Goal: Task Accomplishment & Management: Use online tool/utility

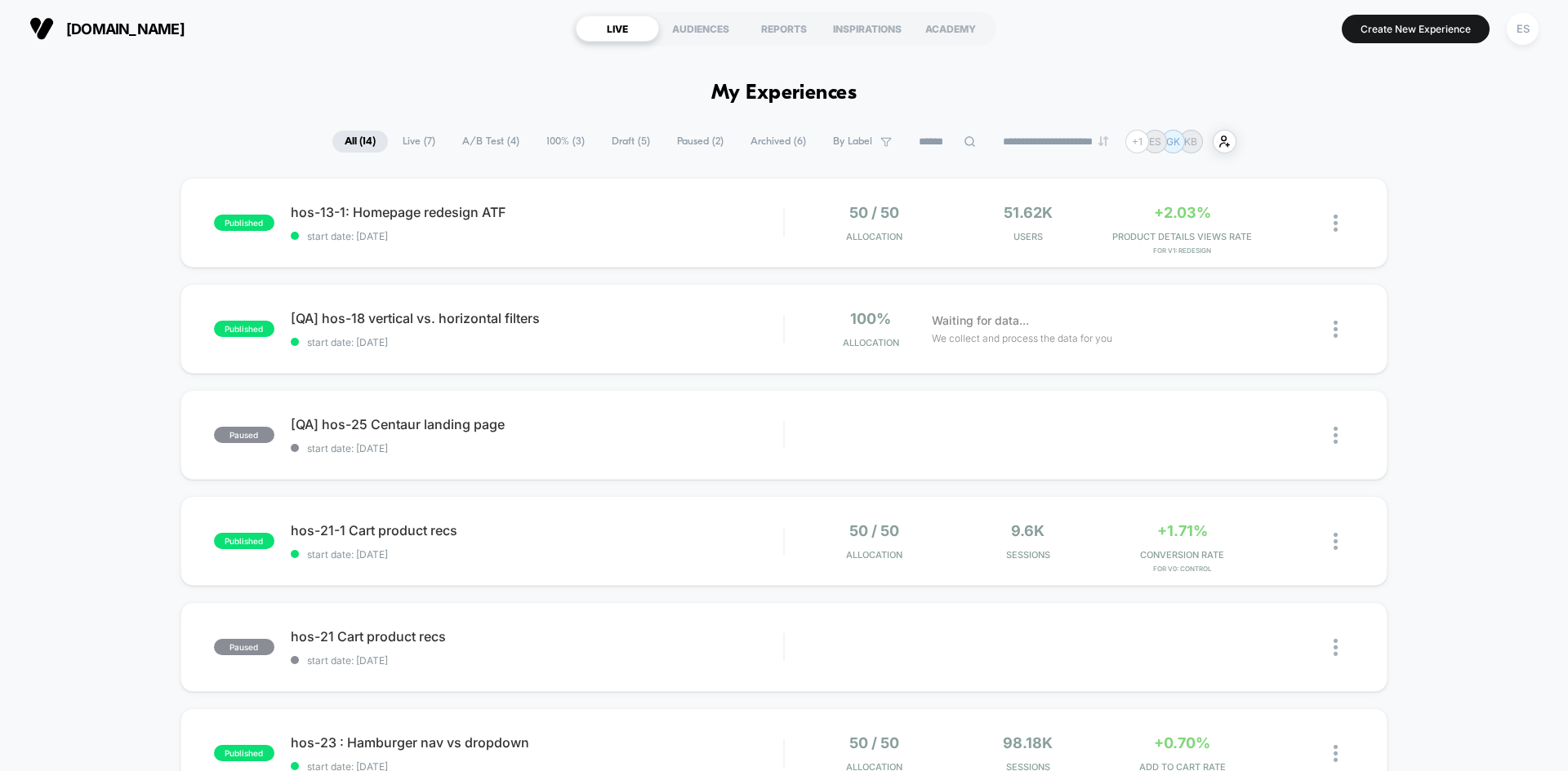
click at [977, 426] on div "Edit" at bounding box center [971, 436] width 77 height 37
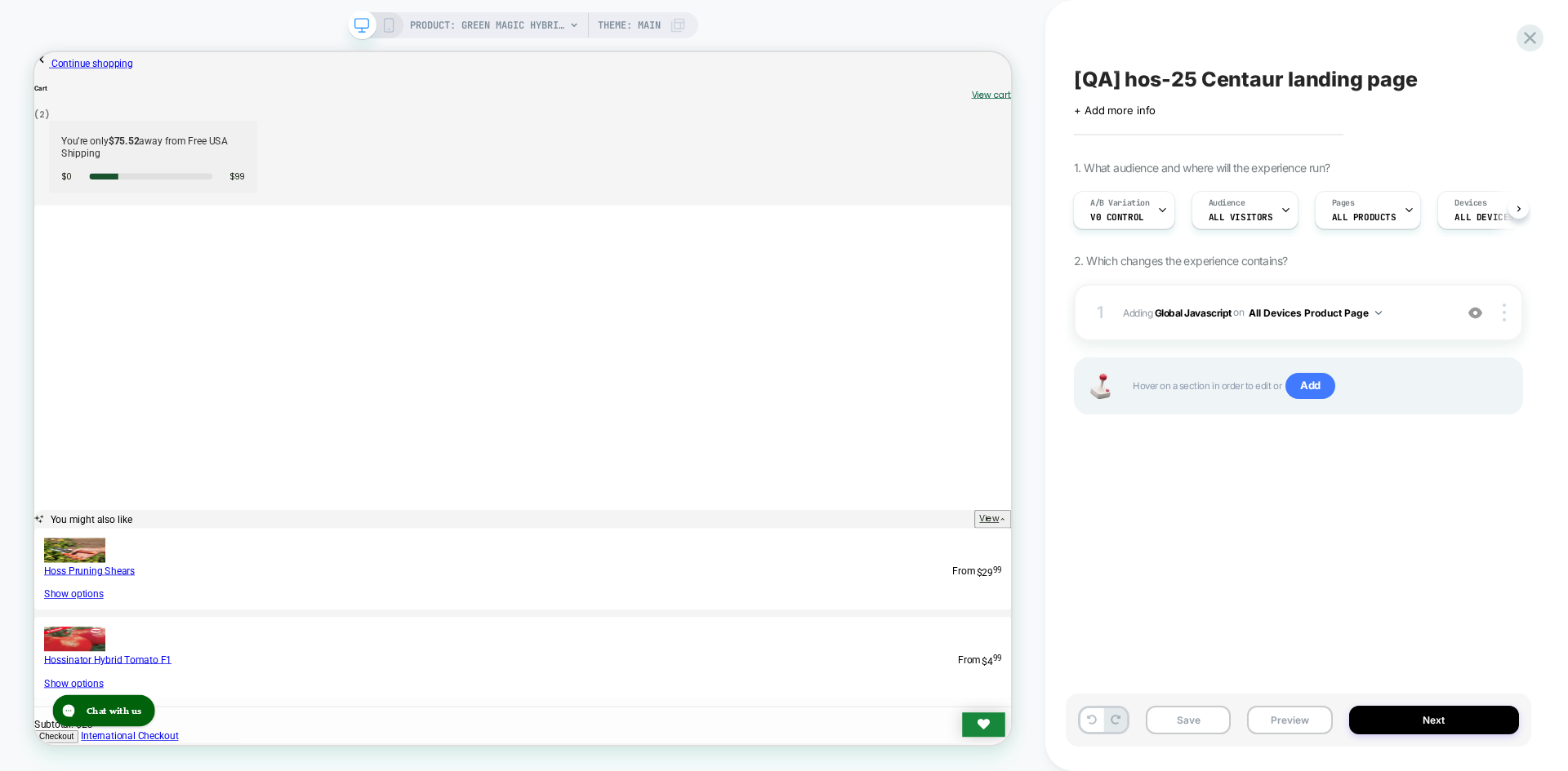
click at [820, 20] on div "PRODUCT: Green Magic Hybrid Broccoli F1 PRODUCT: Green Magic Hybrid Broccoli F1…" at bounding box center [522, 386] width 1045 height 739
click at [1495, 712] on button "Next" at bounding box center [1434, 720] width 171 height 28
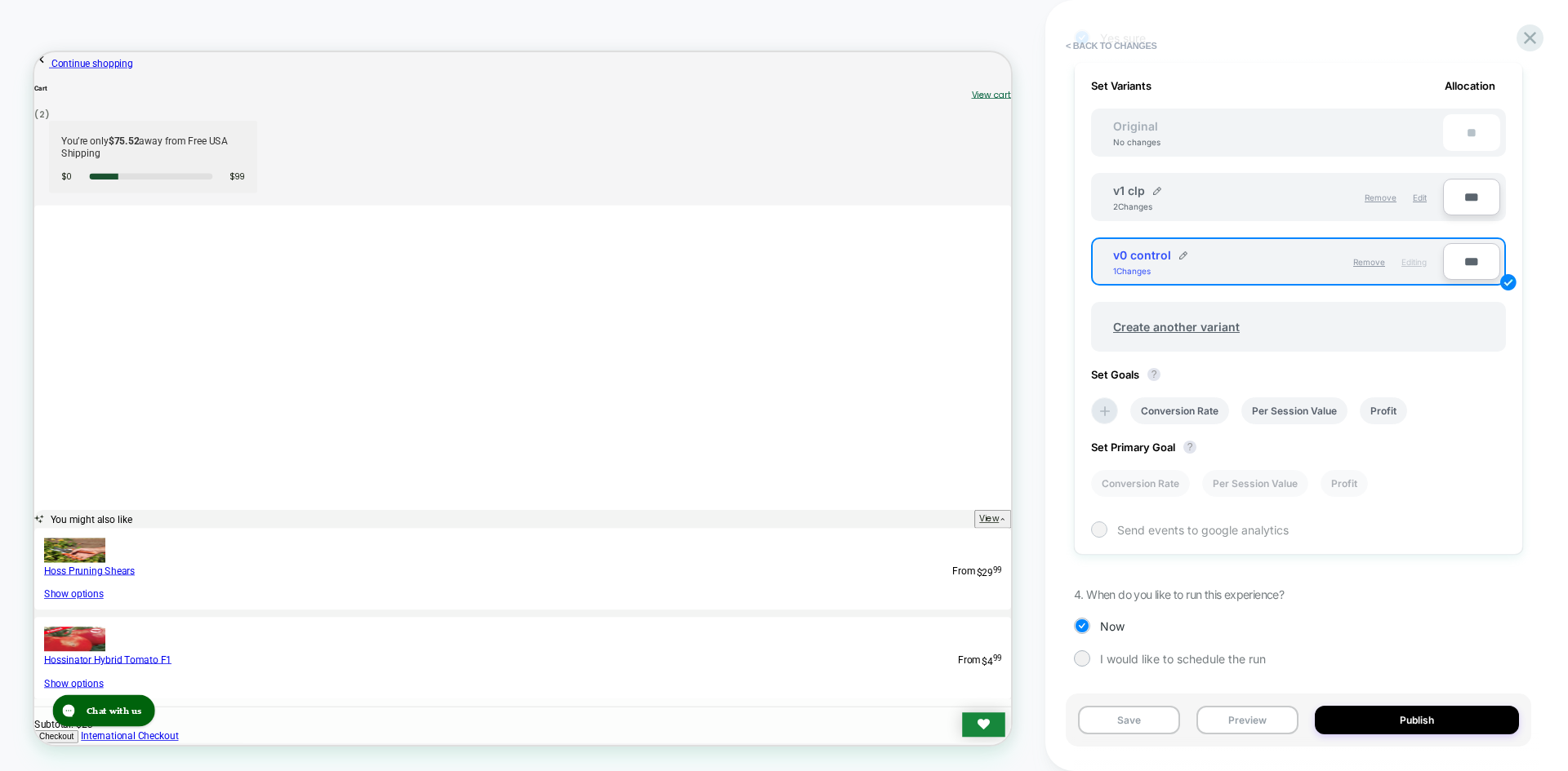
scroll to position [478, 0]
click at [1415, 197] on span "Edit" at bounding box center [1419, 196] width 14 height 10
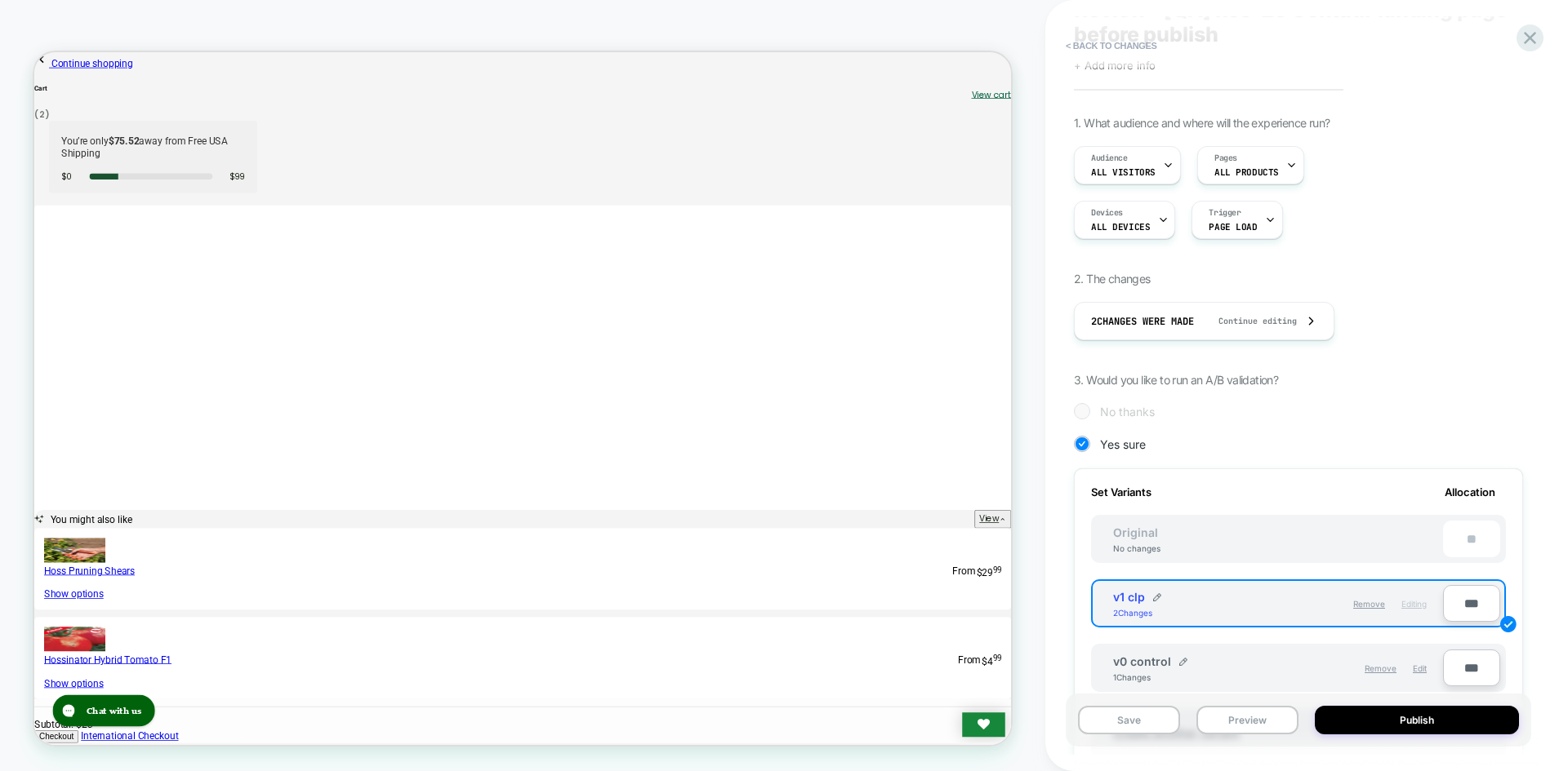
scroll to position [0, 0]
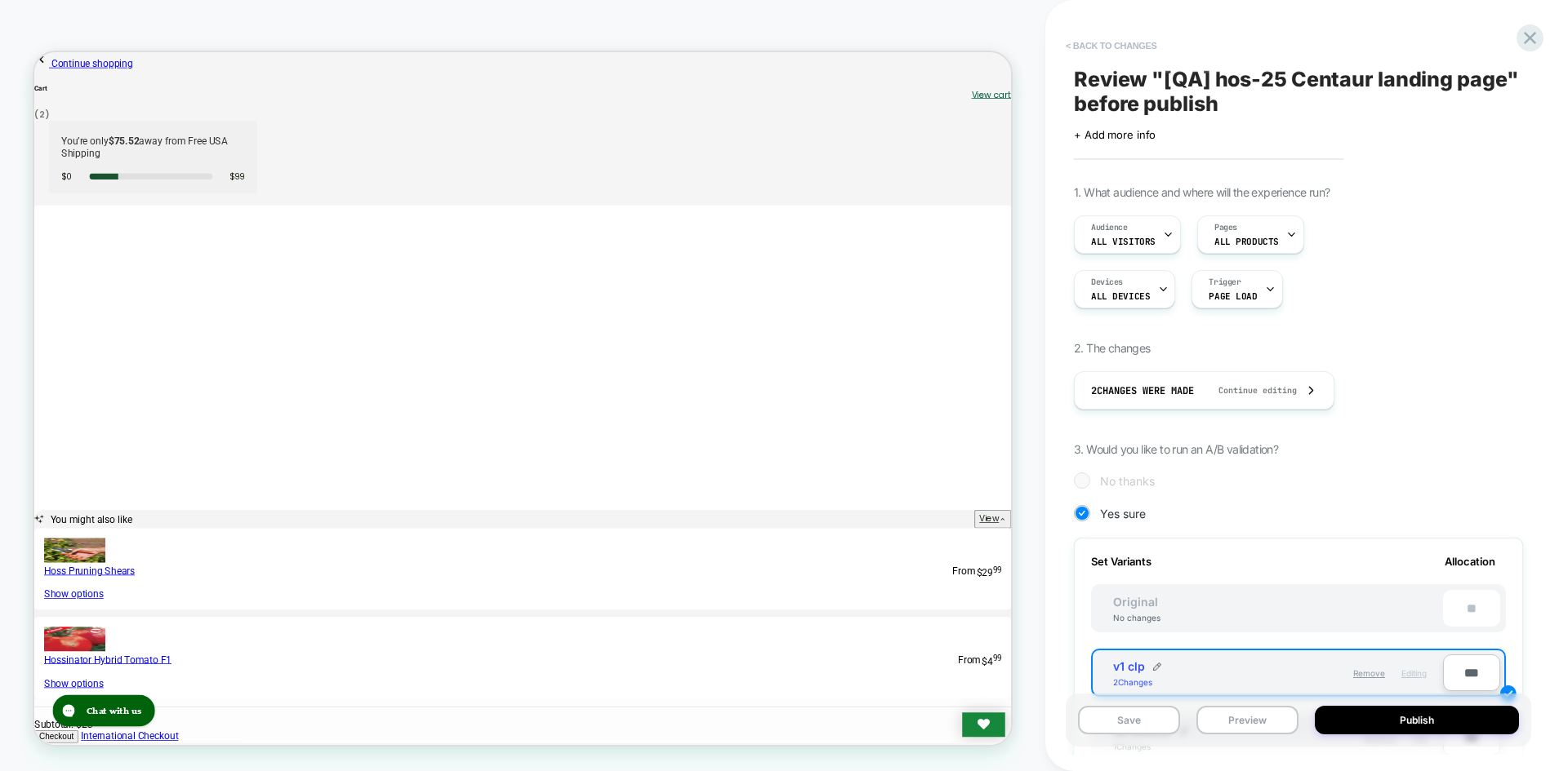
click at [1120, 37] on button "< Back to changes" at bounding box center [1110, 46] width 108 height 26
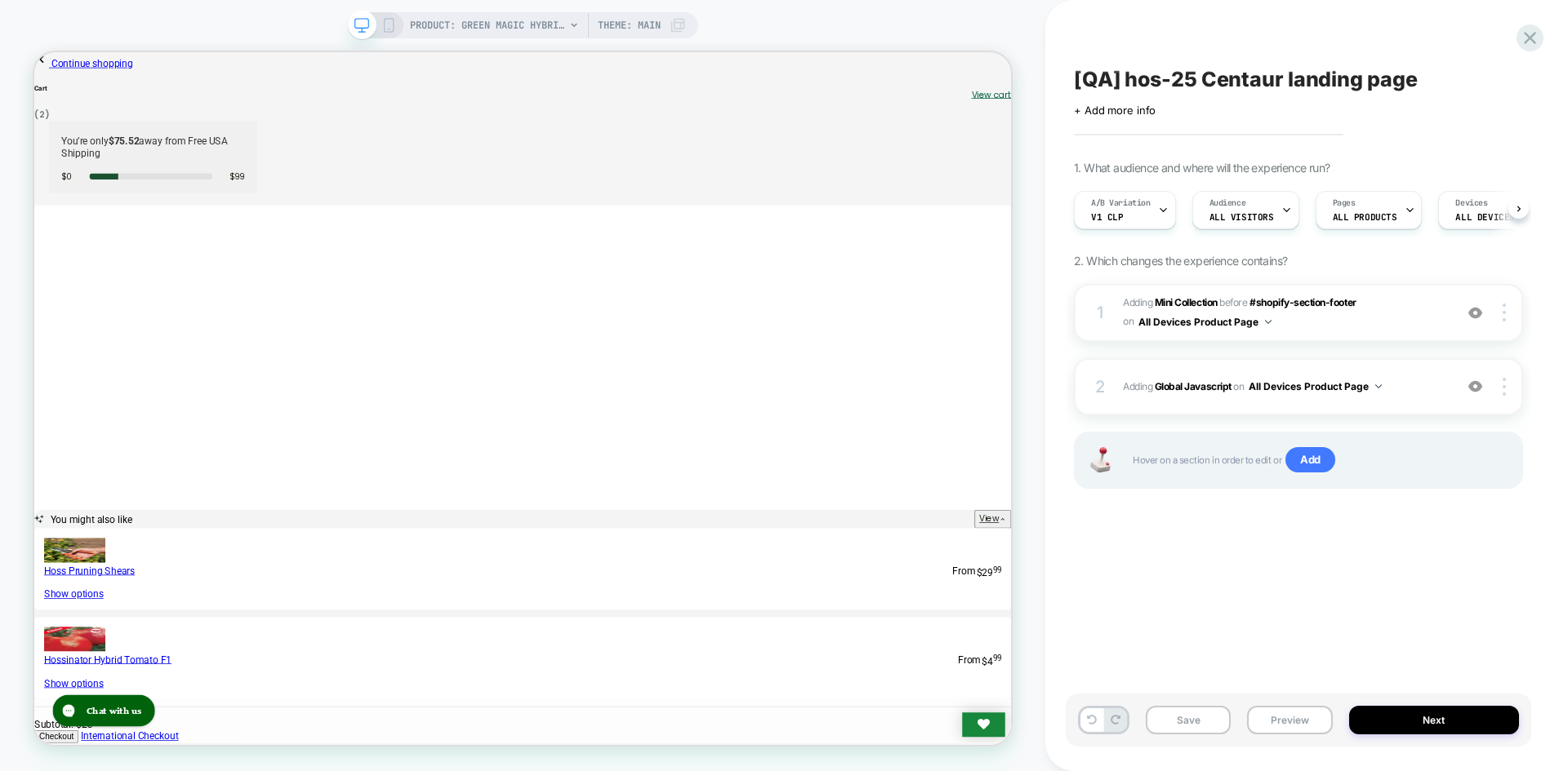
scroll to position [0, 1]
click at [1276, 714] on button "Preview" at bounding box center [1289, 720] width 85 height 28
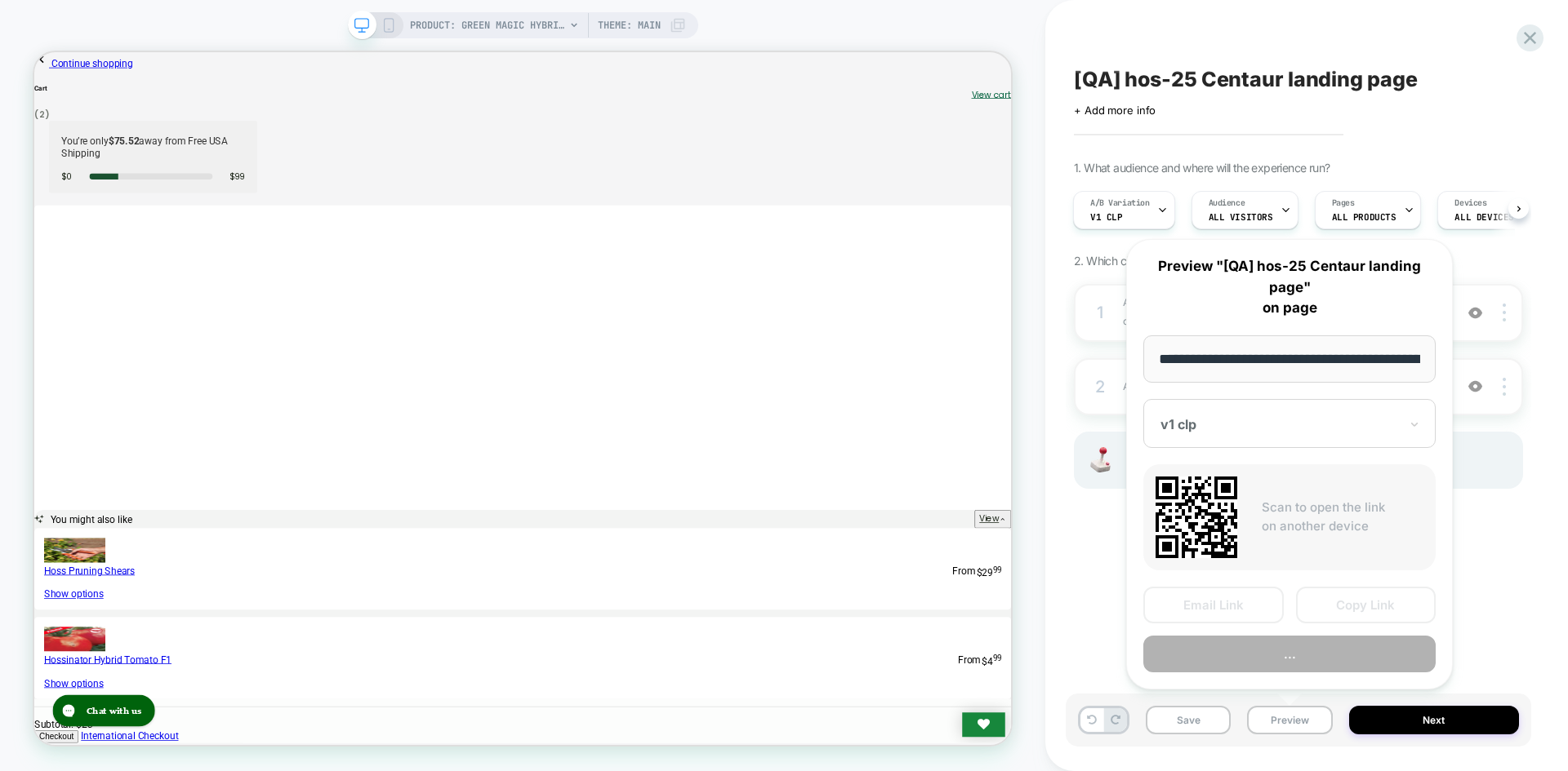
scroll to position [0, 216]
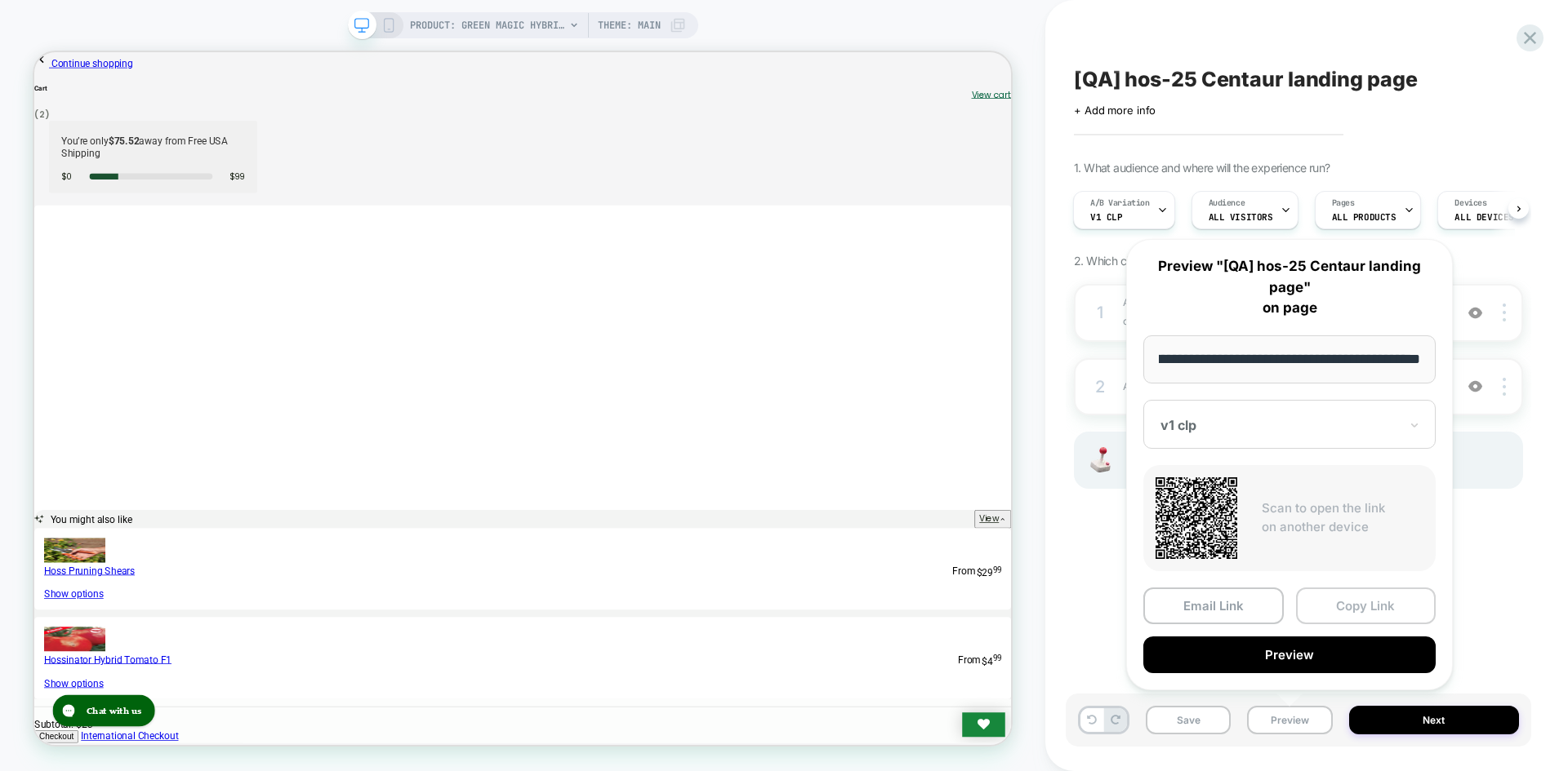
click at [1364, 604] on button "Copy Link" at bounding box center [1366, 607] width 141 height 37
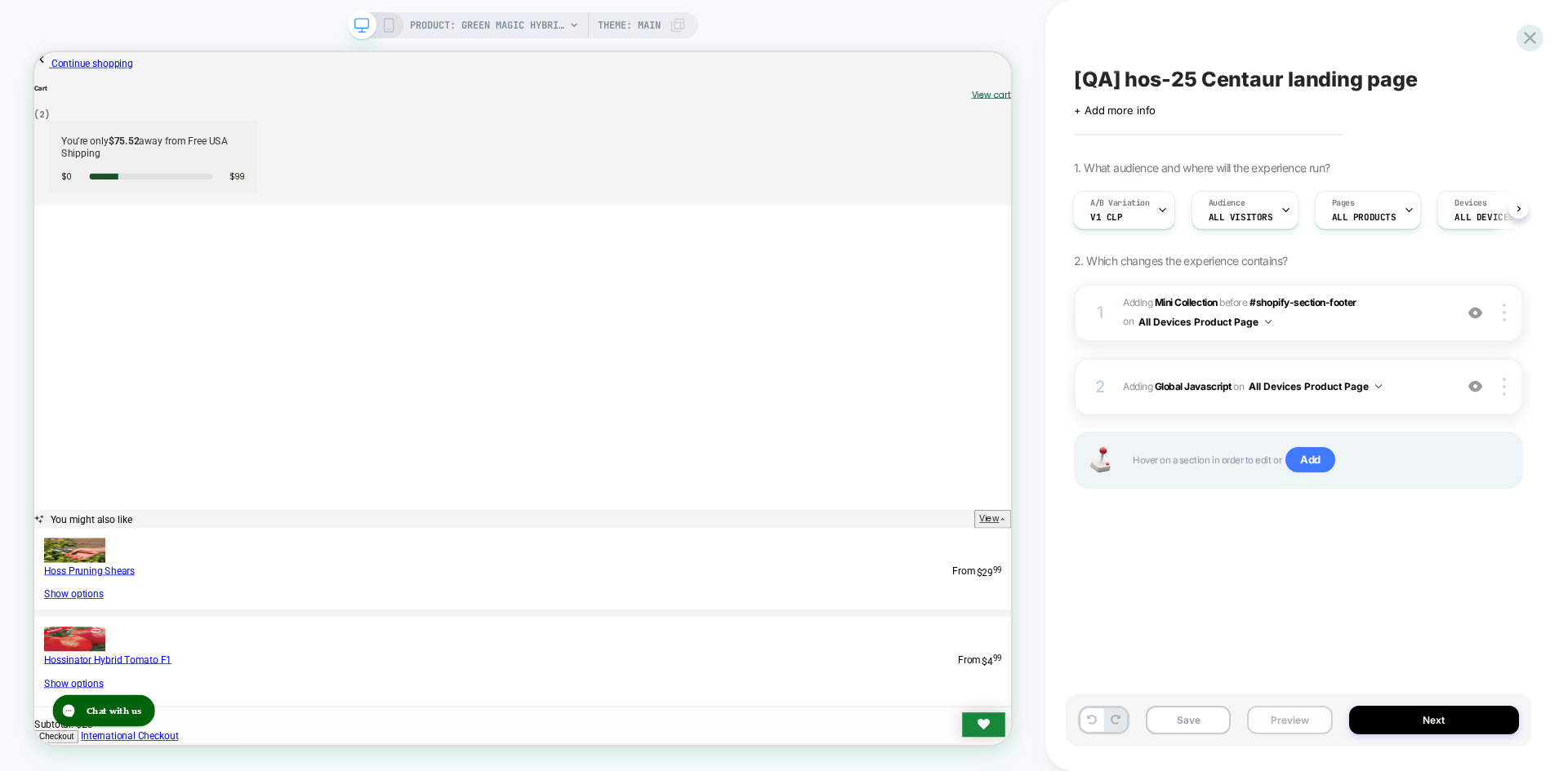
click at [1311, 729] on button "Preview" at bounding box center [1289, 720] width 85 height 28
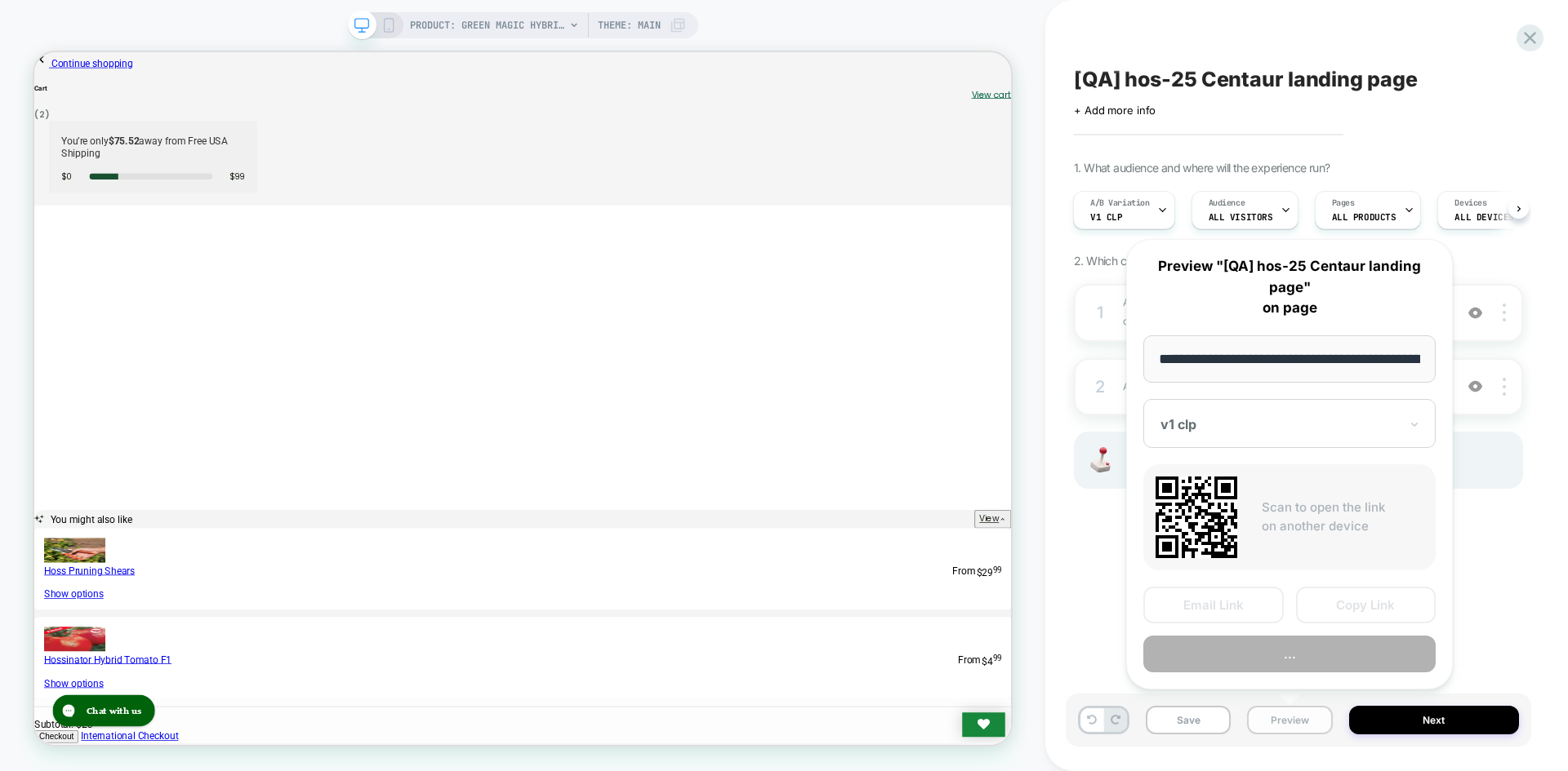
scroll to position [0, 216]
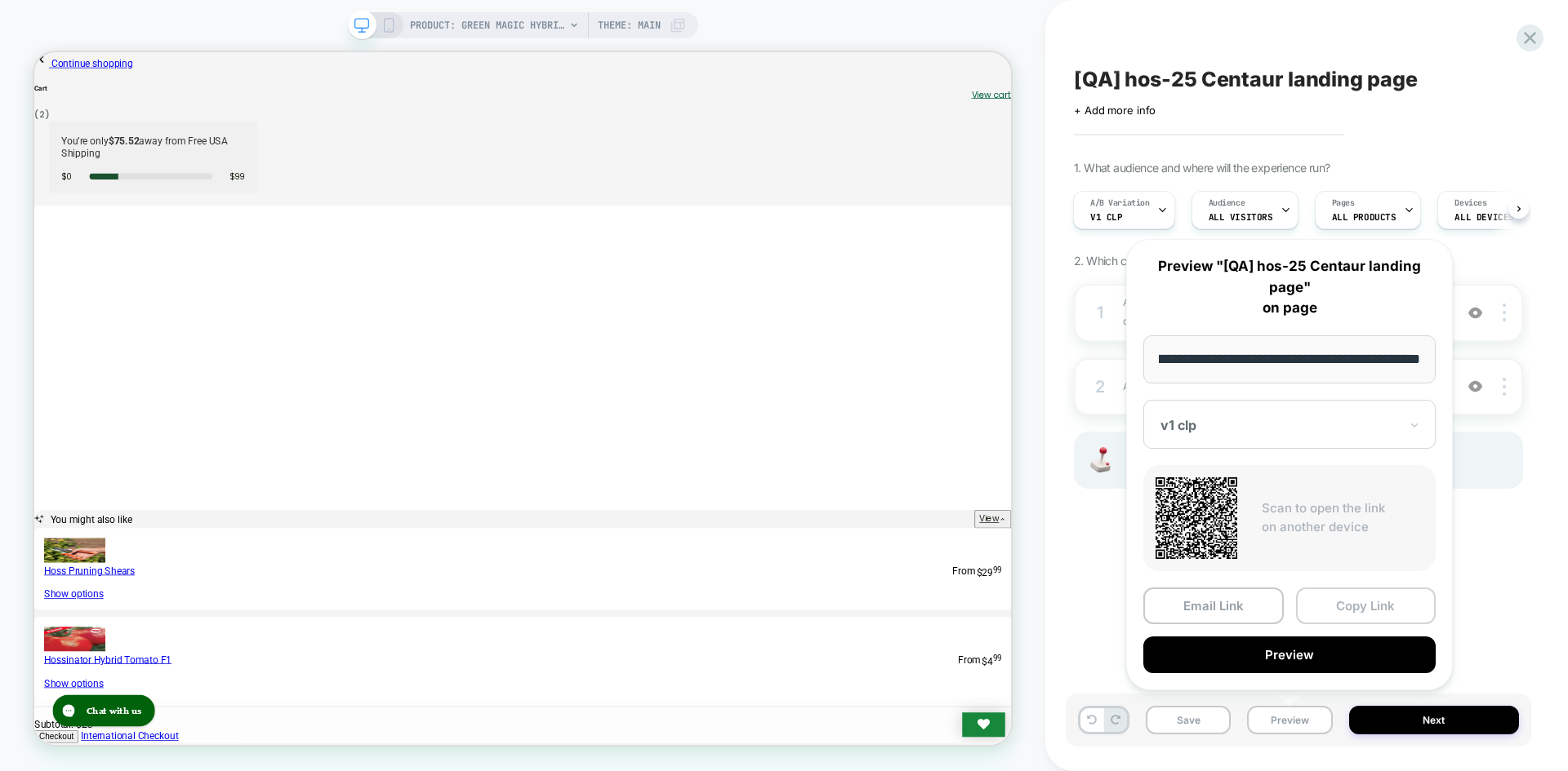
click at [1358, 606] on button "Copy Link" at bounding box center [1366, 607] width 141 height 37
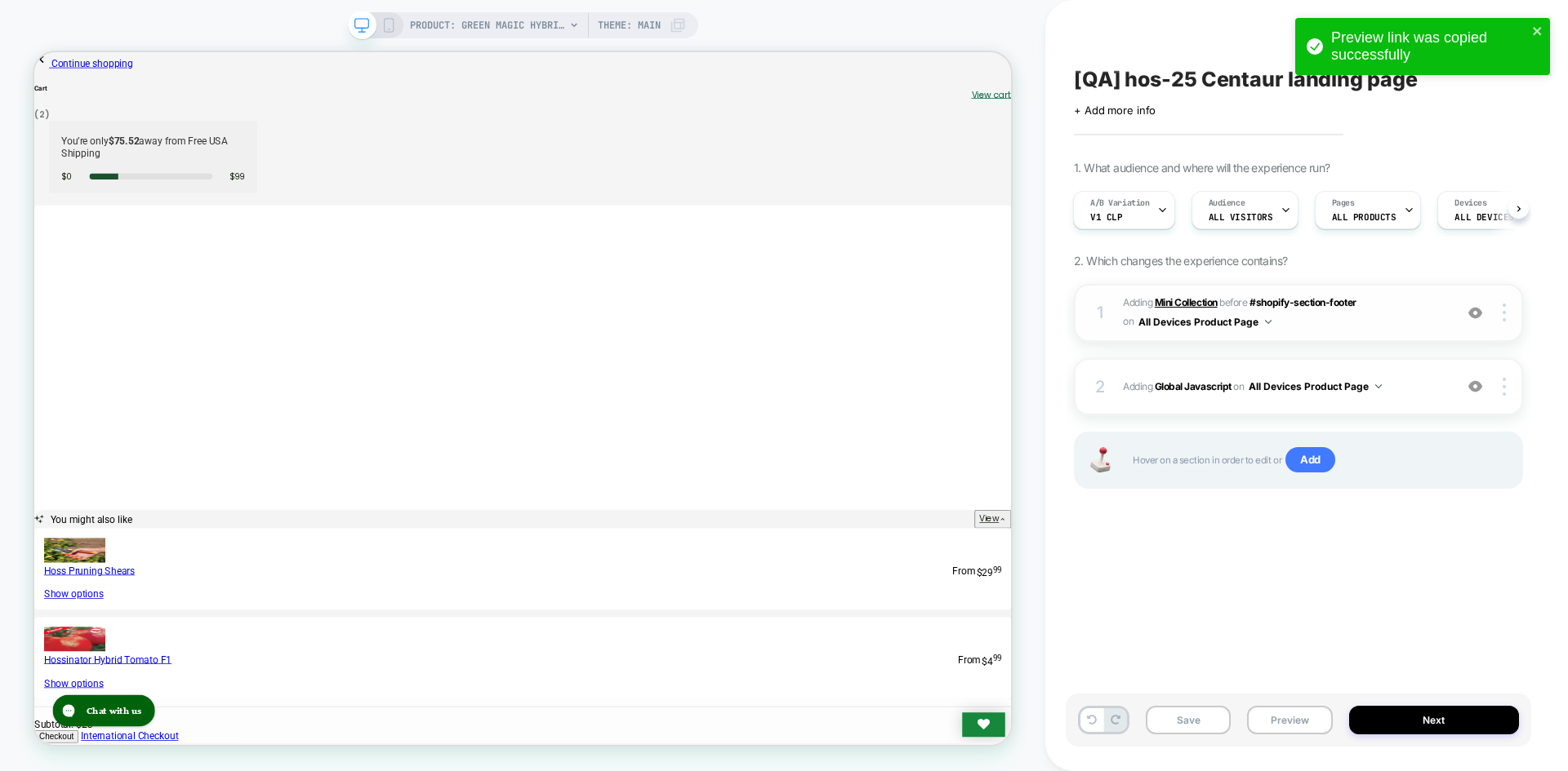
click at [1200, 297] on b "Mini Collection" at bounding box center [1186, 301] width 62 height 12
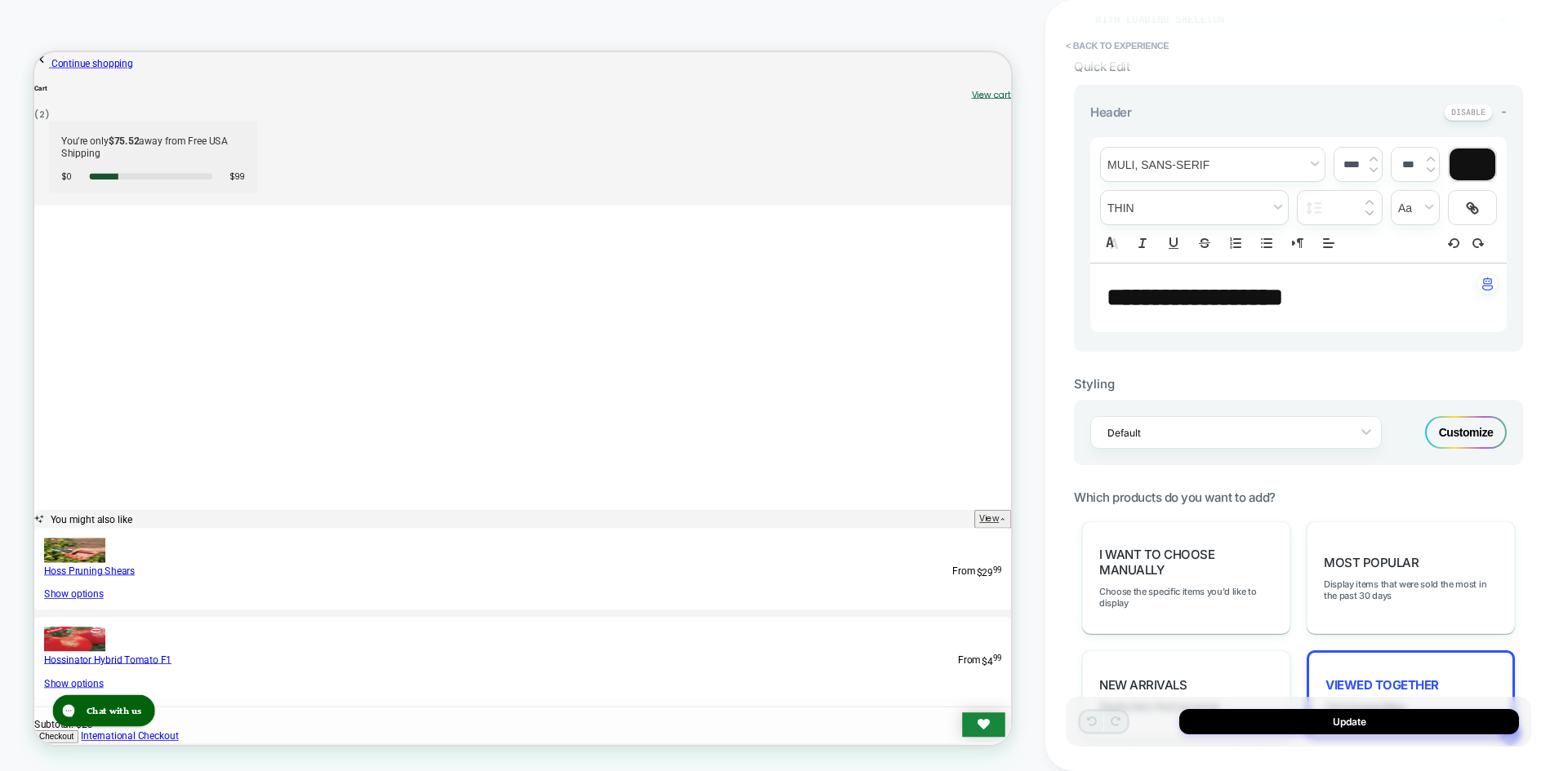
scroll to position [408, 0]
click at [1451, 427] on div "Customize" at bounding box center [1465, 431] width 82 height 33
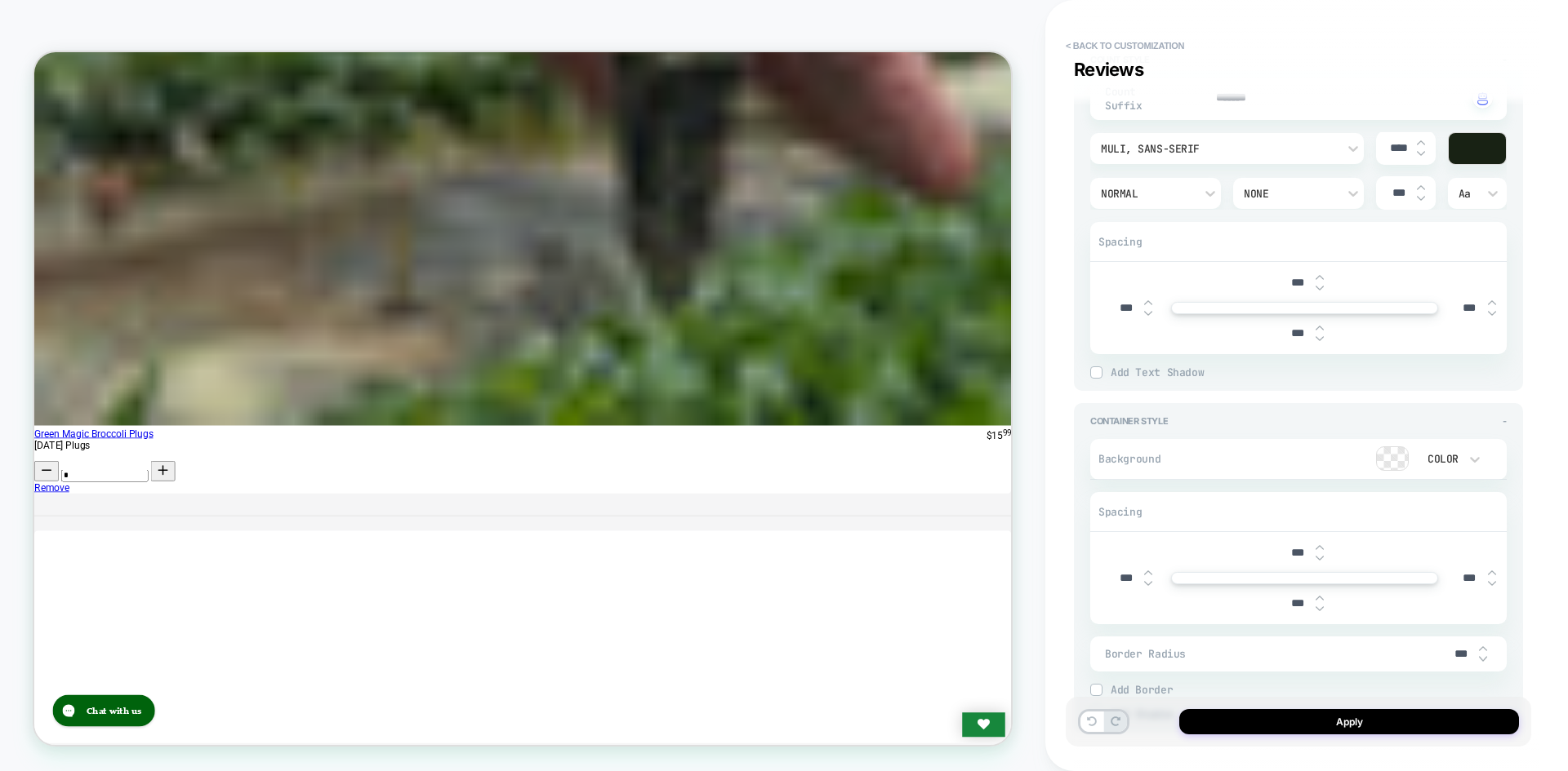
scroll to position [3283, 0]
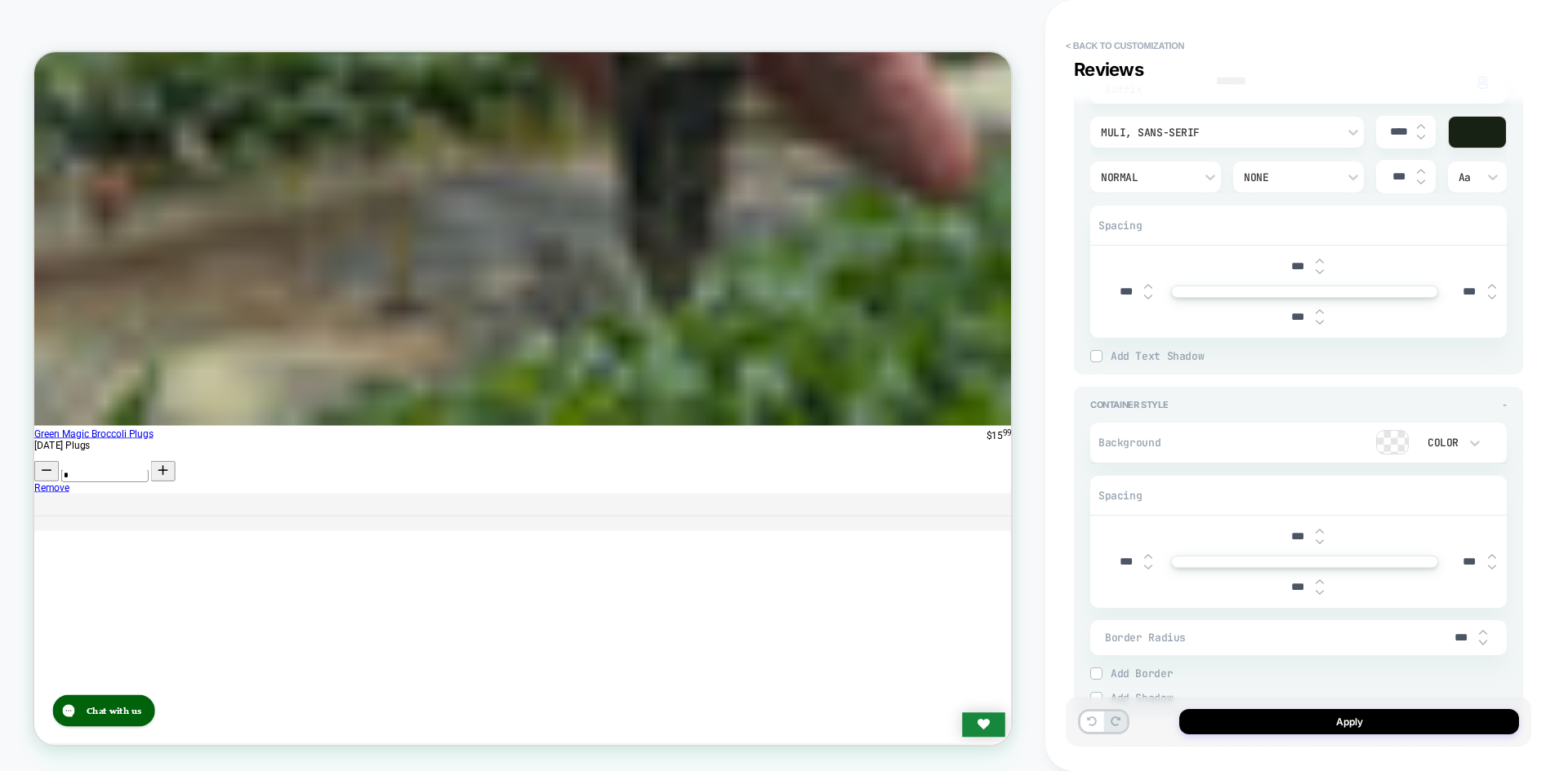
click at [1390, 442] on div at bounding box center [1392, 442] width 31 height 23
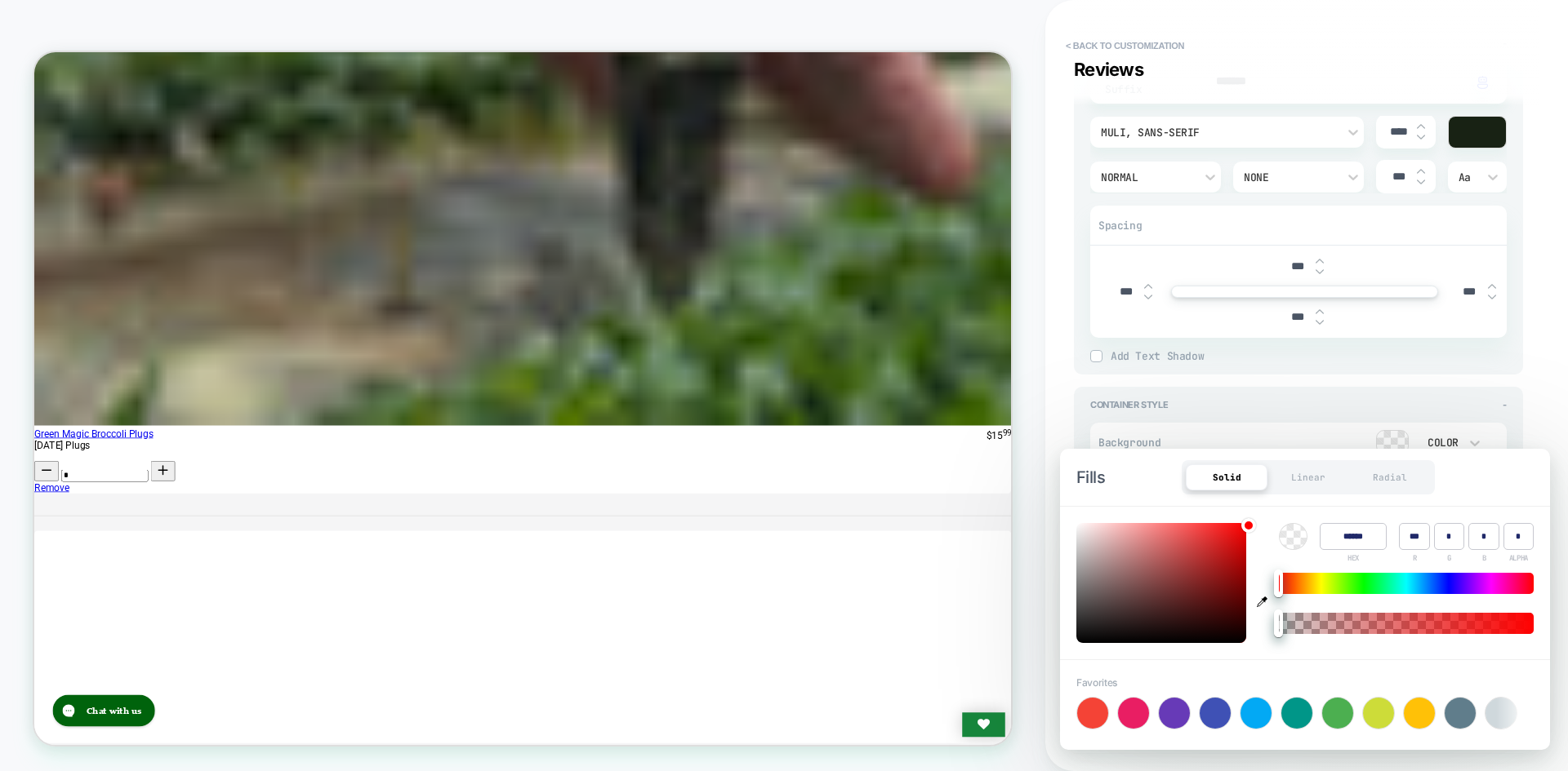
type textarea "*"
click at [1345, 535] on input "******" at bounding box center [1352, 536] width 67 height 27
paste input
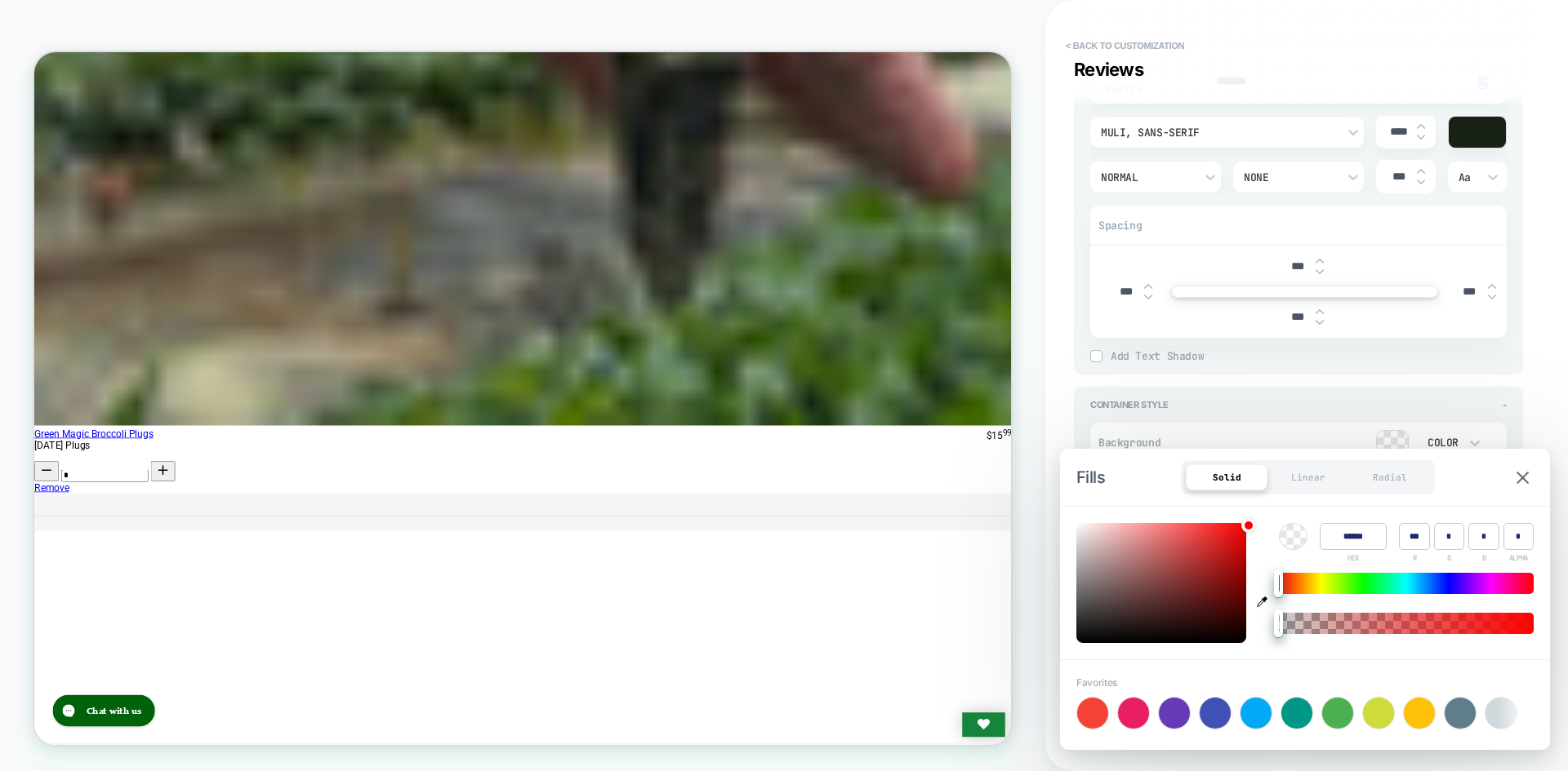
type input "******"
type input "***"
type input "*"
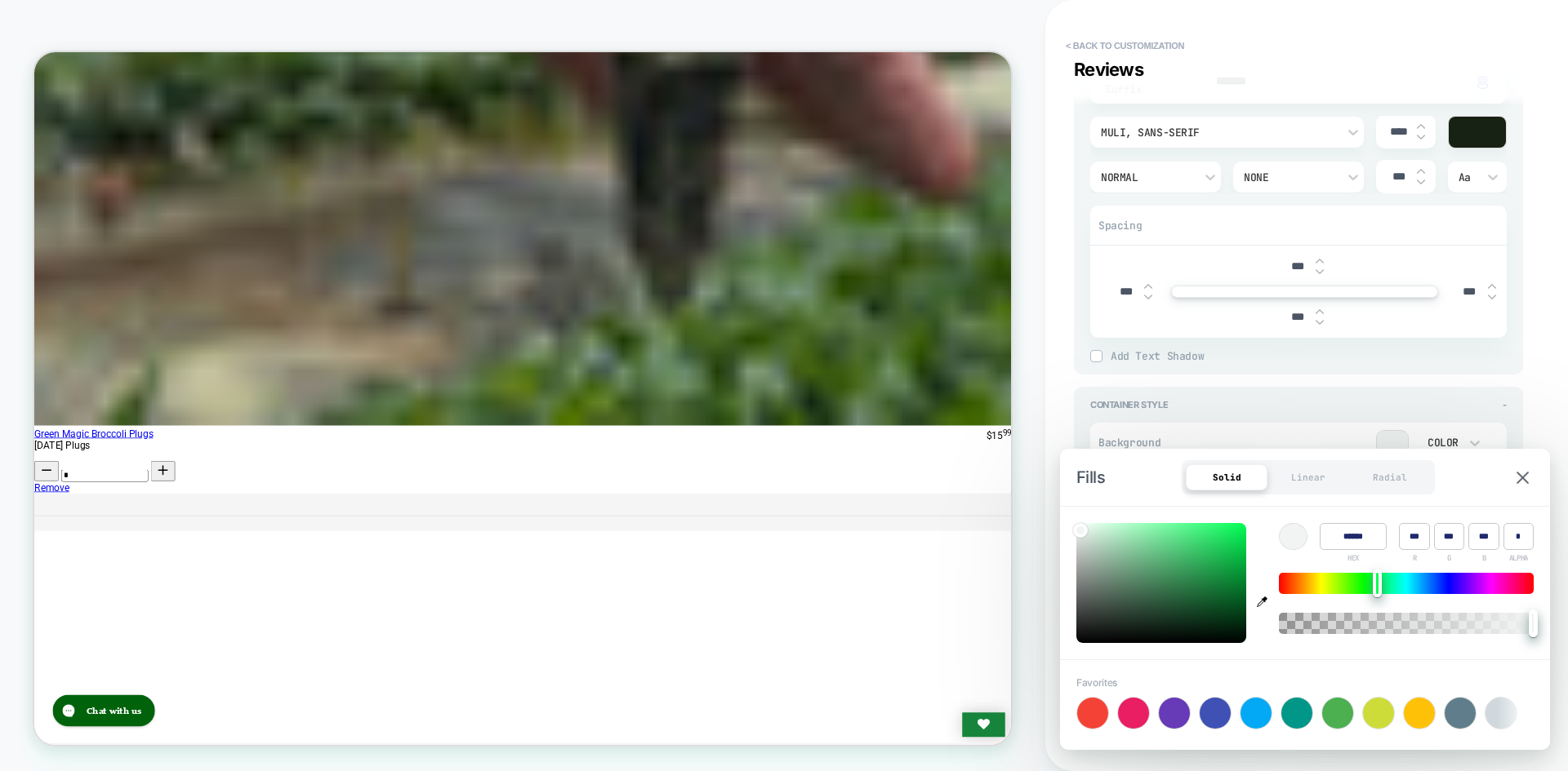
type textarea "*"
type input "******"
click at [1516, 355] on div "Count Style - Count Suffix ******* Click to change to alternative text Muli, sa…" at bounding box center [1298, 200] width 449 height 349
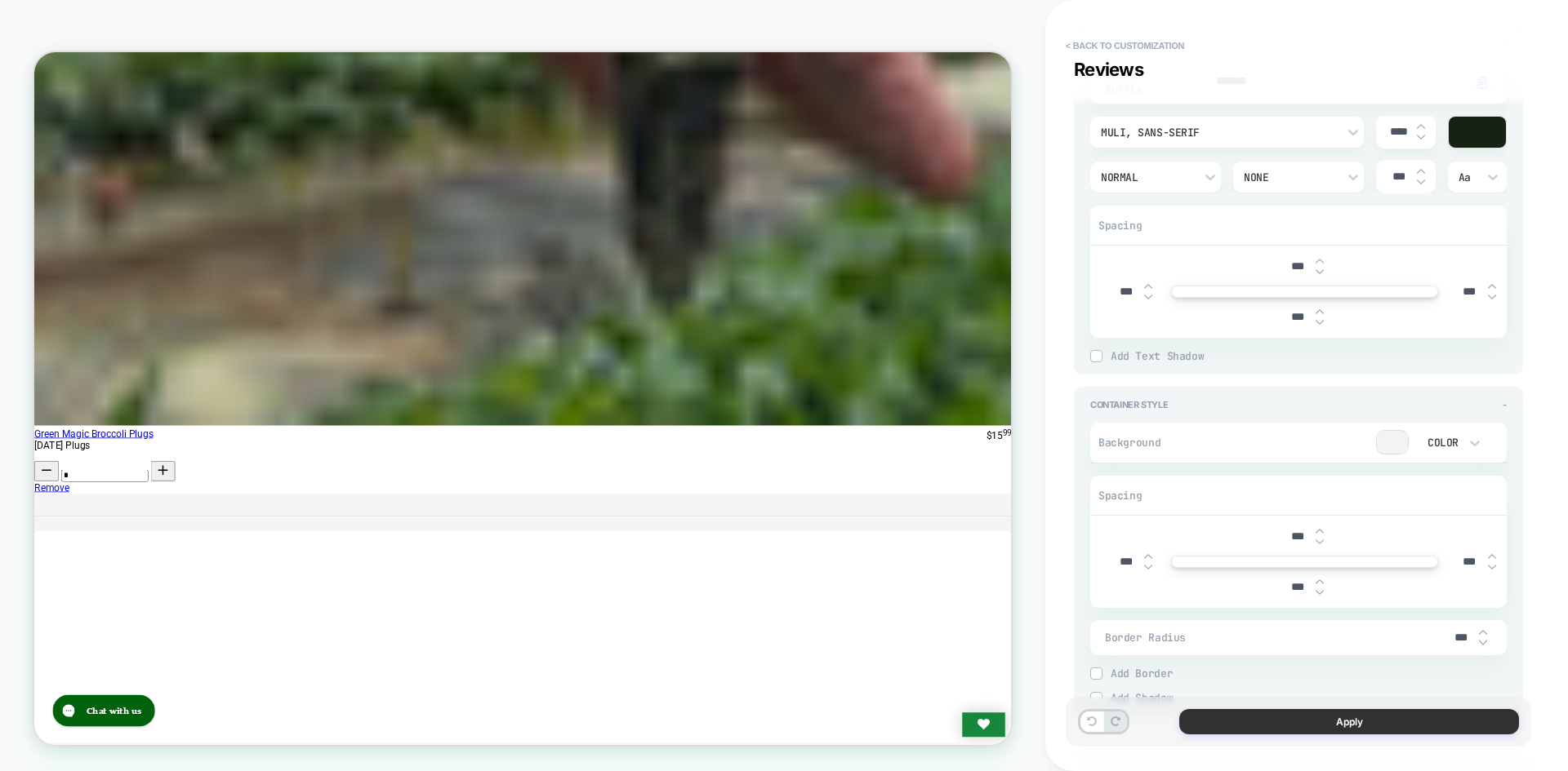
click at [1280, 721] on button "Apply" at bounding box center [1349, 722] width 340 height 26
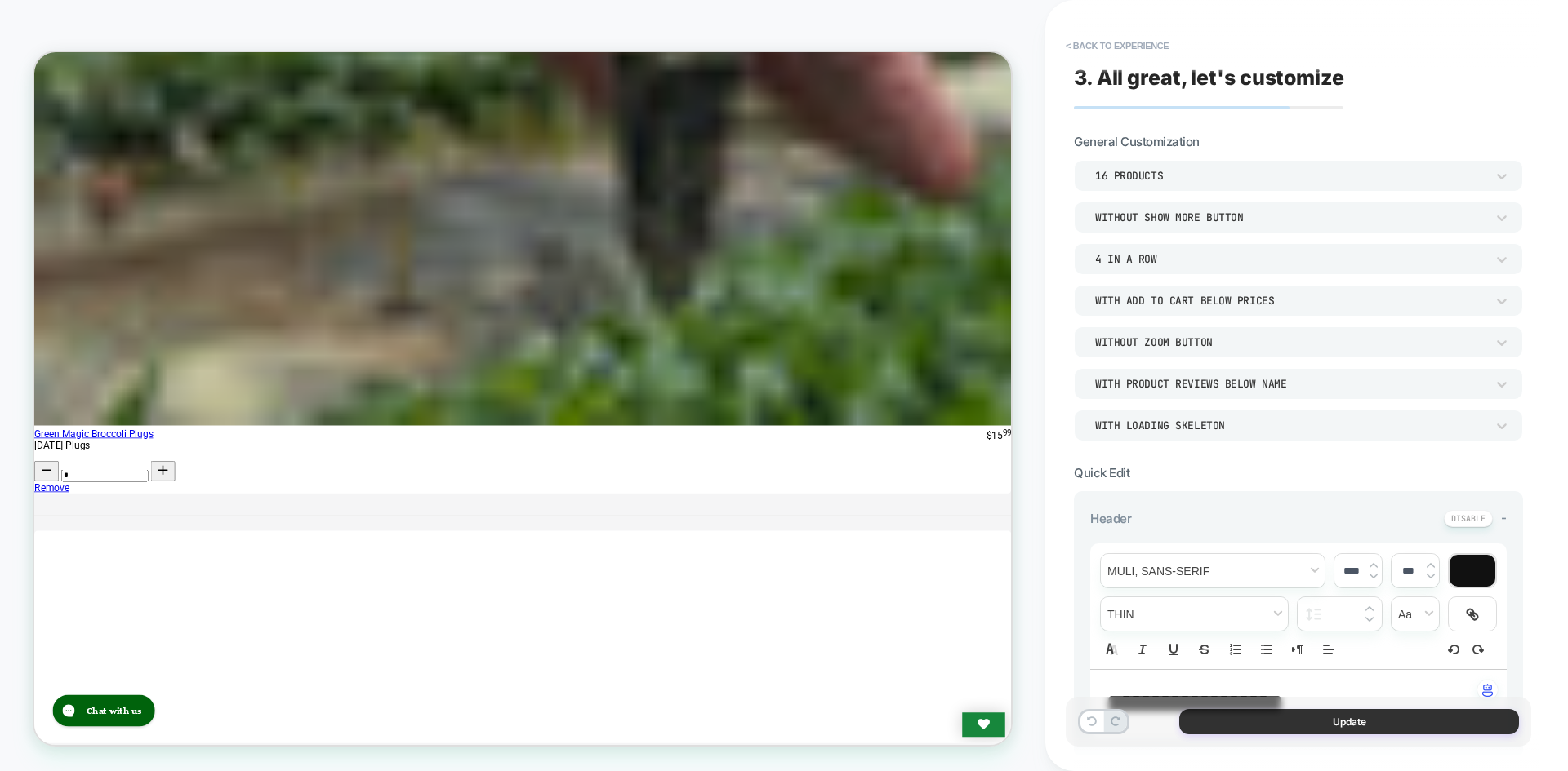
click at [1264, 729] on button "Update" at bounding box center [1349, 722] width 340 height 26
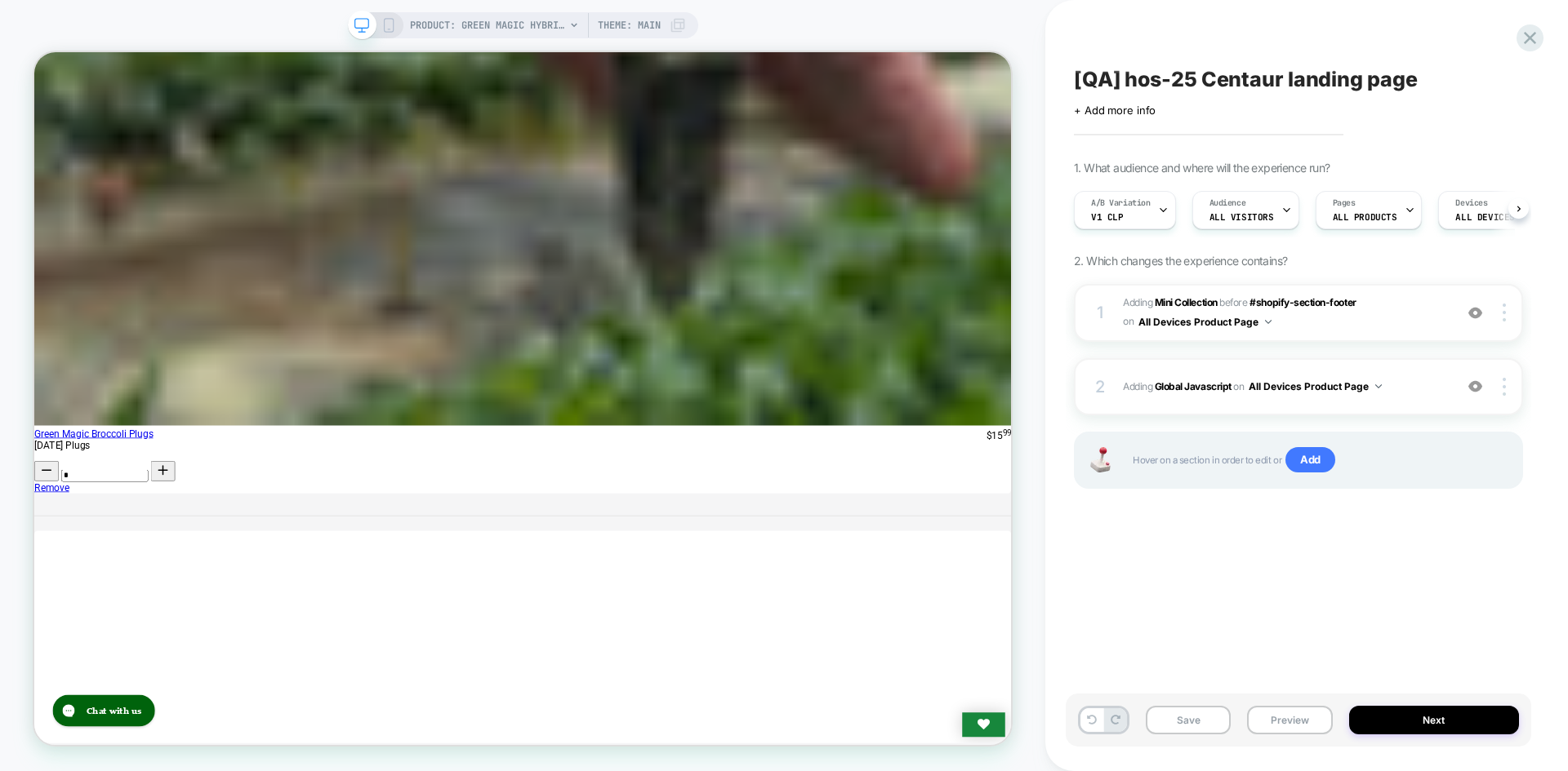
scroll to position [0, 1]
click at [1165, 728] on button "Save" at bounding box center [1187, 720] width 85 height 28
click at [1254, 712] on button "Preview" at bounding box center [1289, 720] width 85 height 28
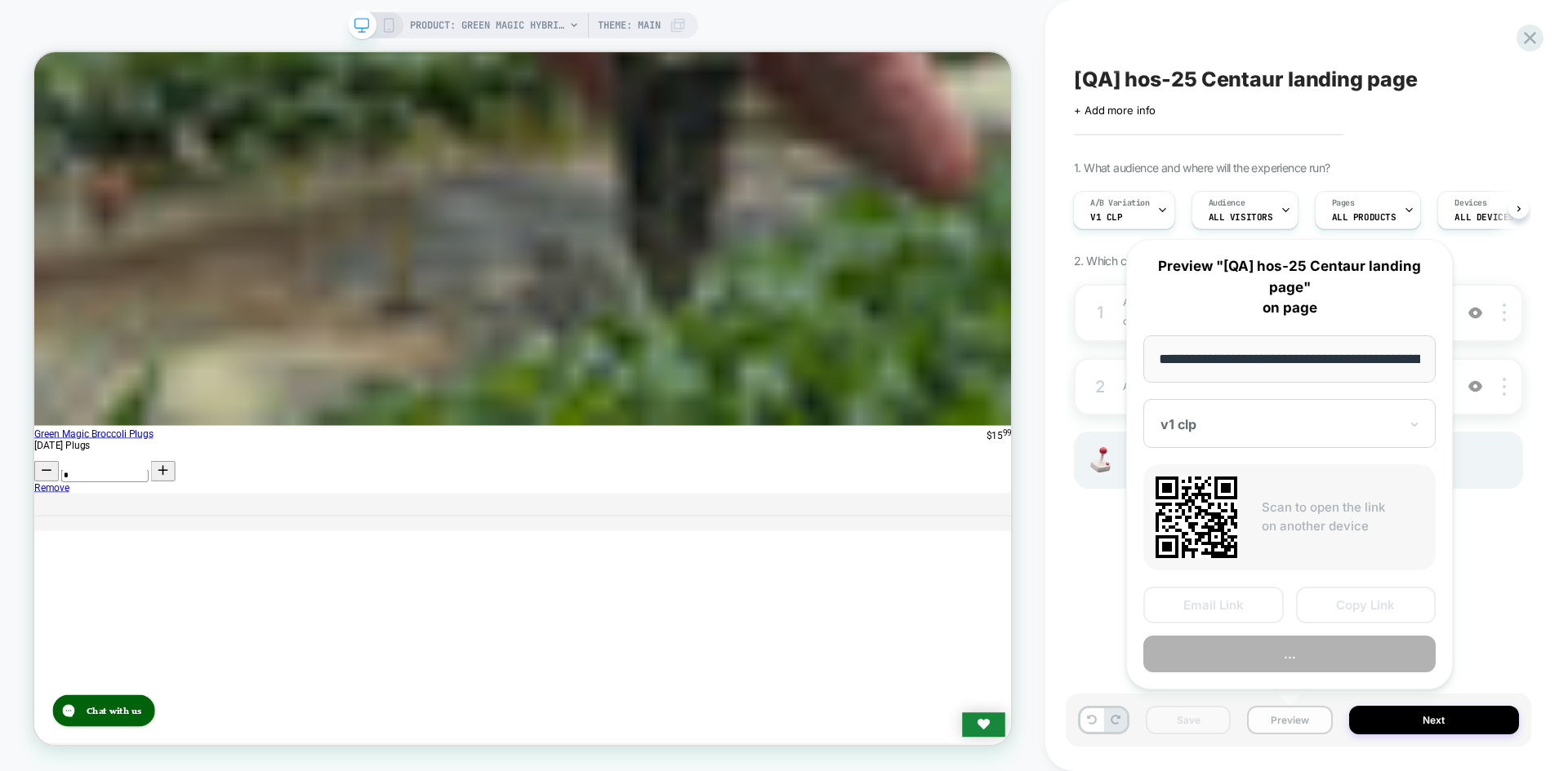
scroll to position [0, 216]
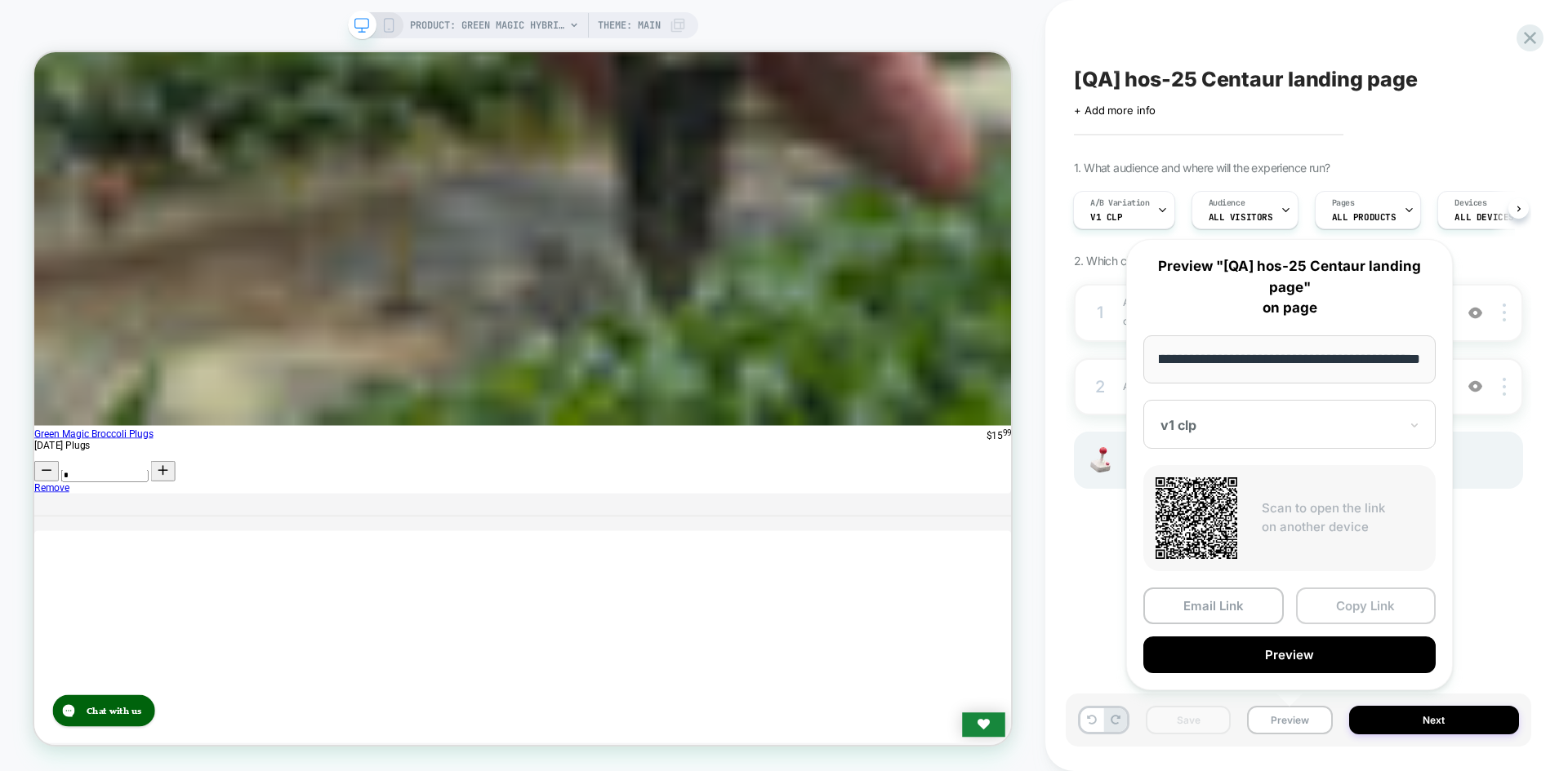
click at [1337, 612] on button "Copy Link" at bounding box center [1366, 607] width 141 height 37
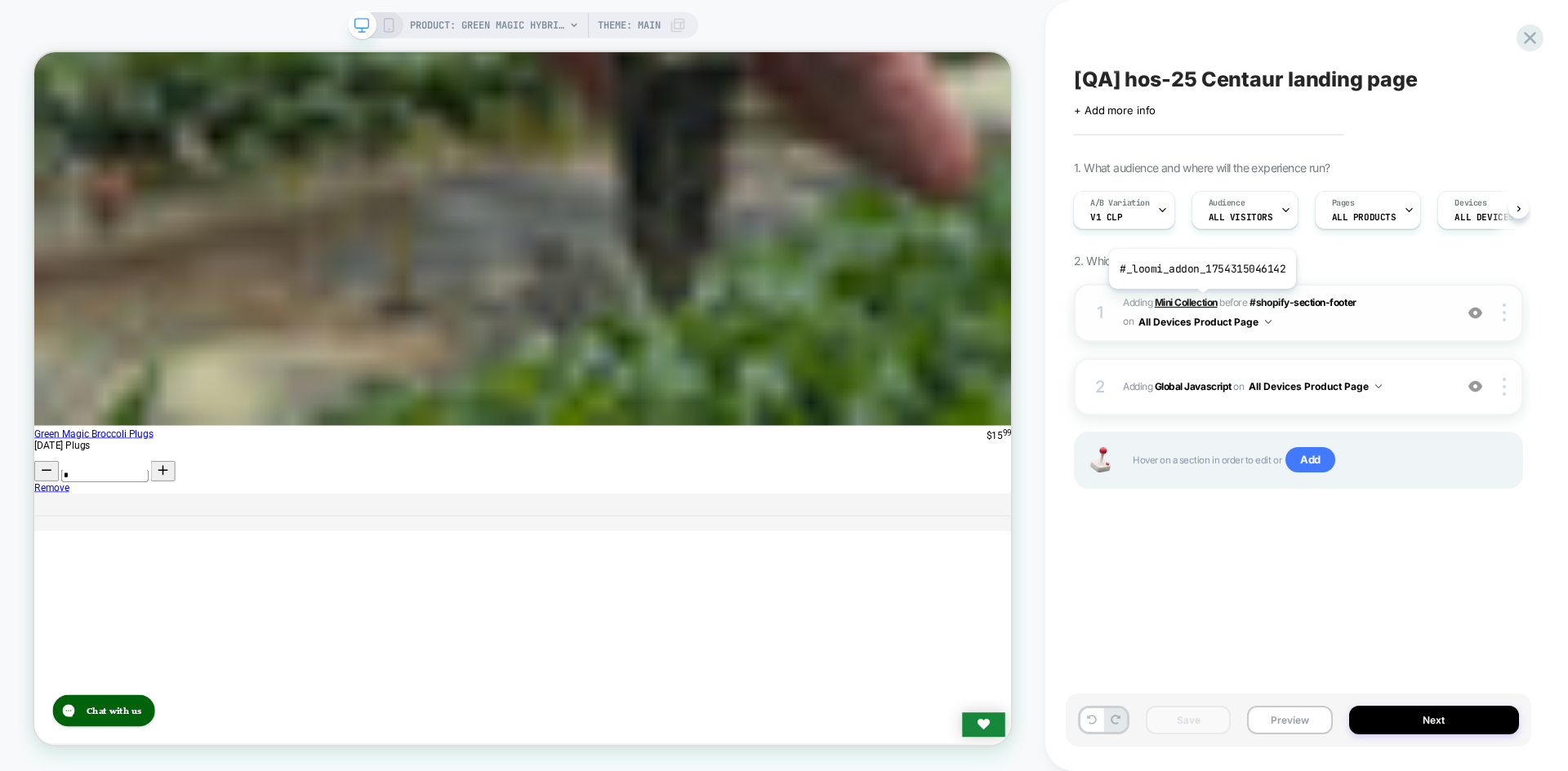
click at [1200, 301] on b "Mini Collection" at bounding box center [1186, 301] width 62 height 12
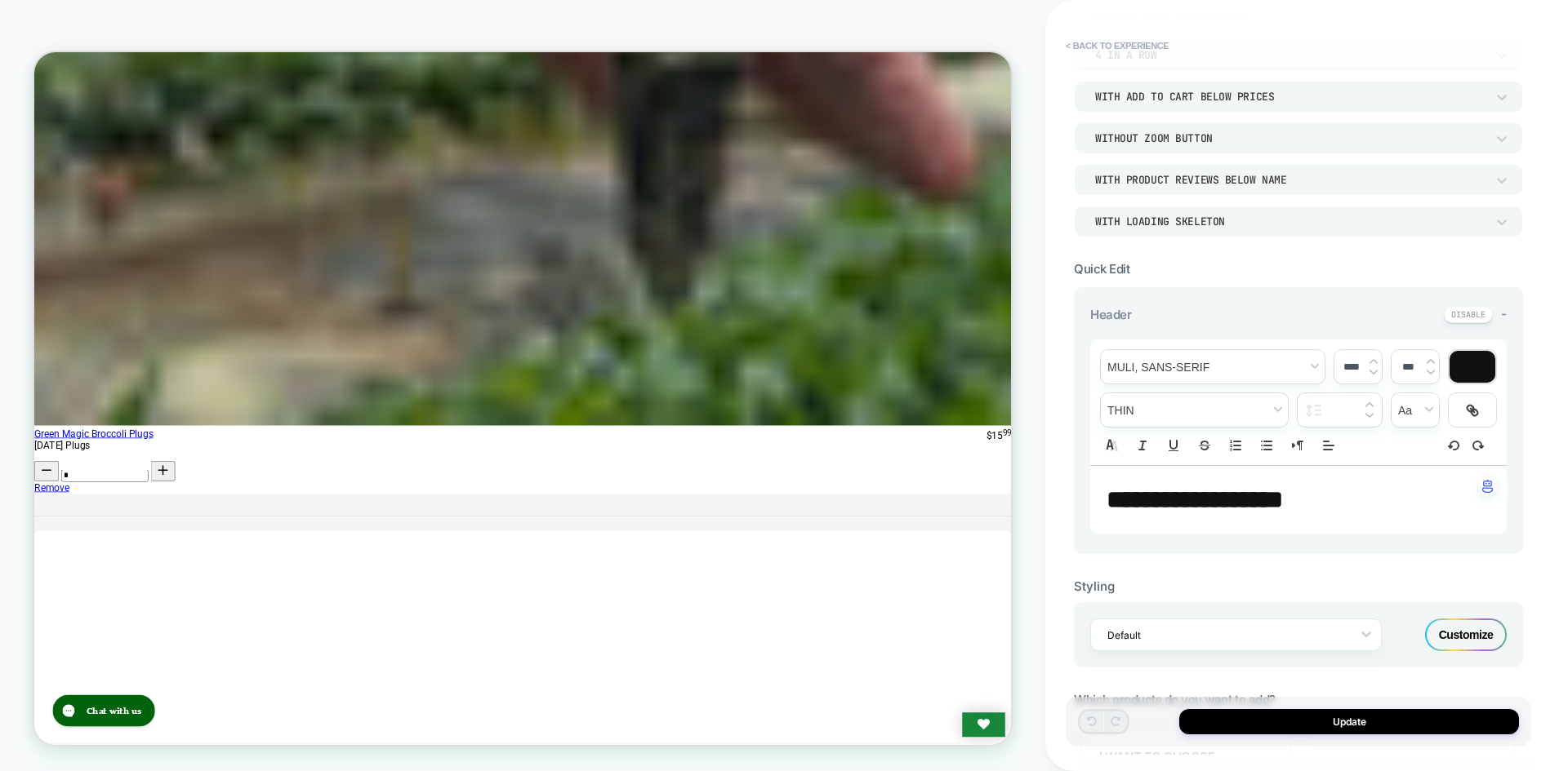
scroll to position [368, 0]
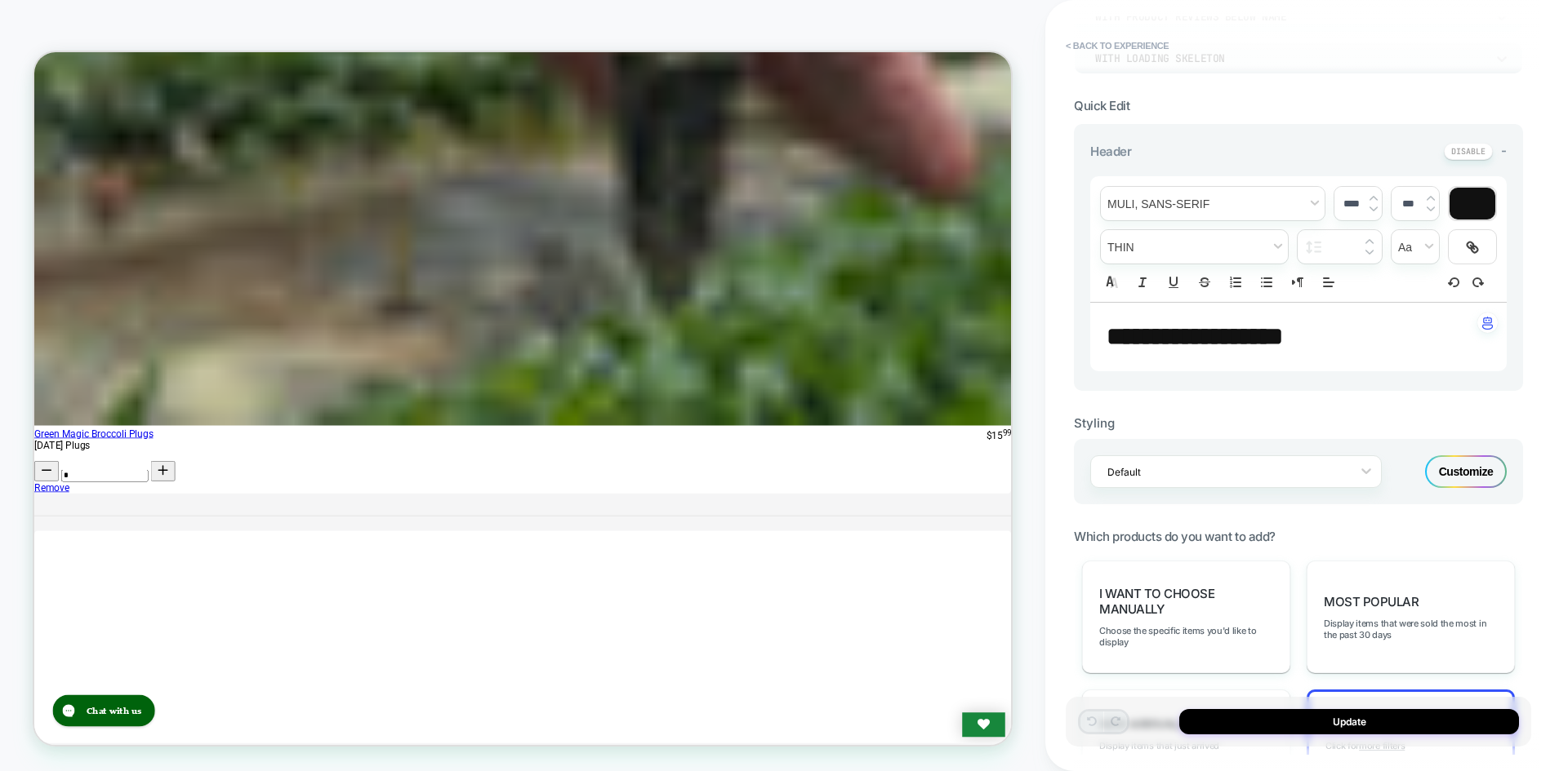
click at [1466, 459] on div "Customize" at bounding box center [1465, 472] width 82 height 33
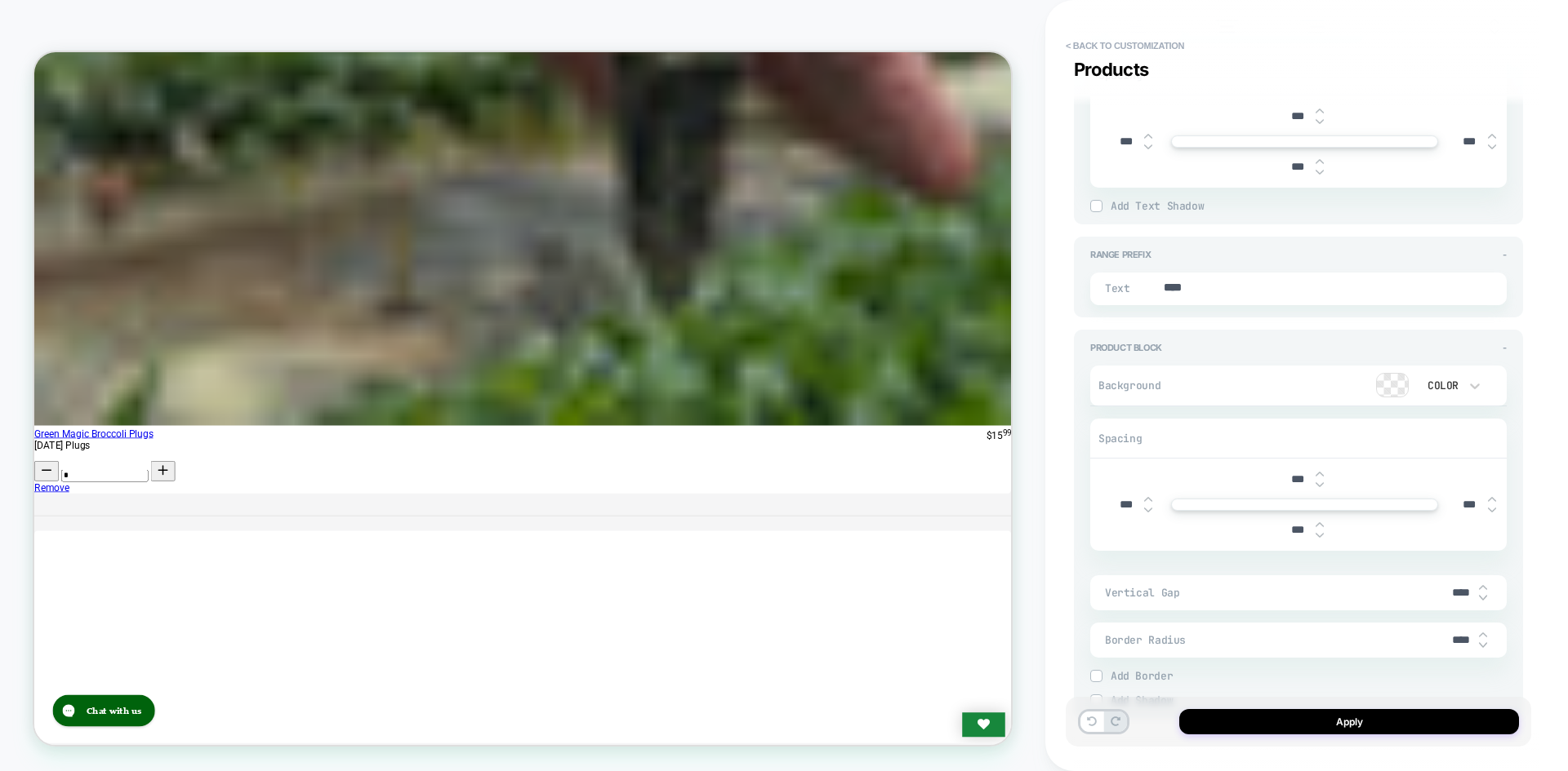
scroll to position [2545, 0]
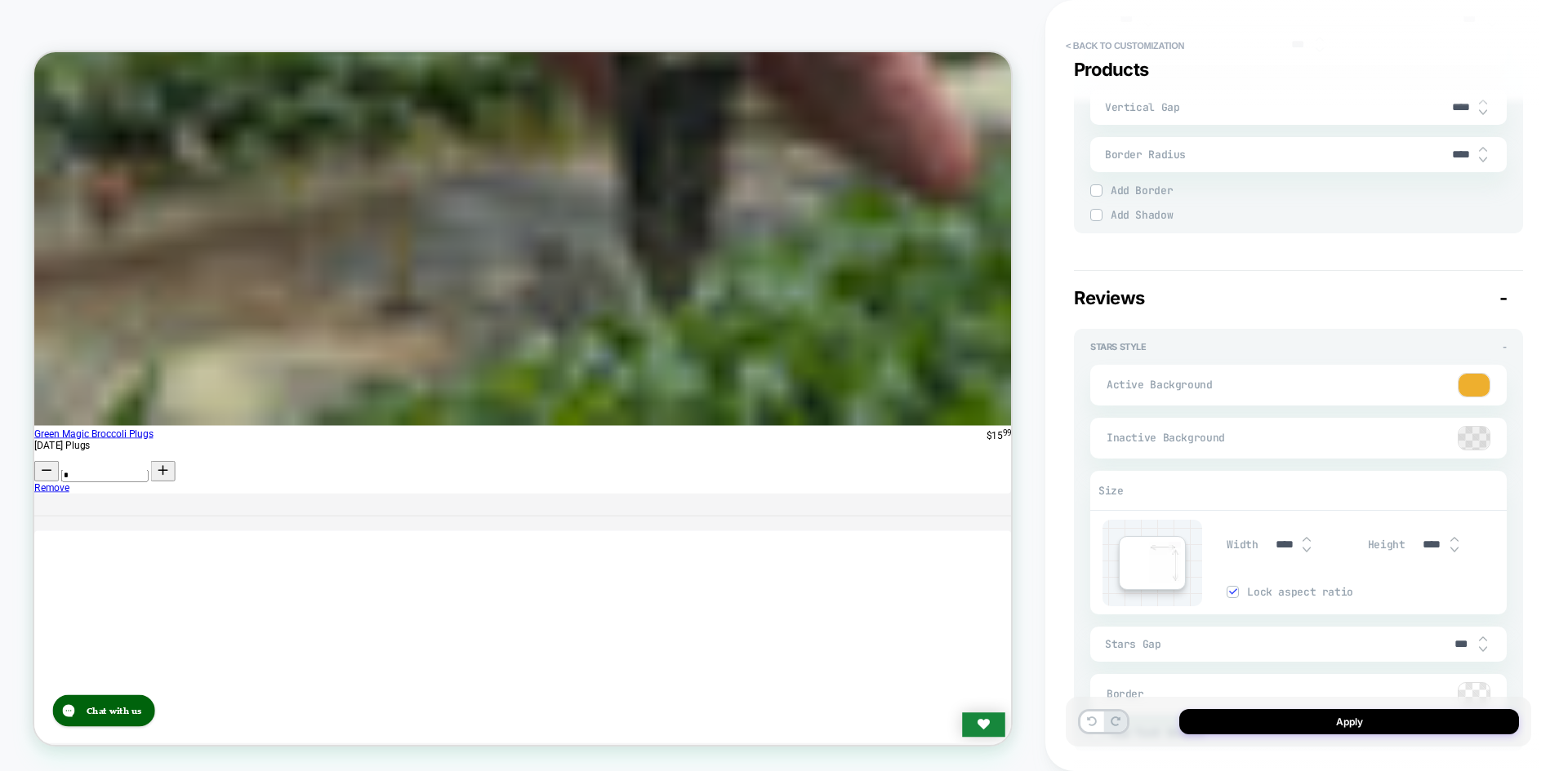
type textarea "*"
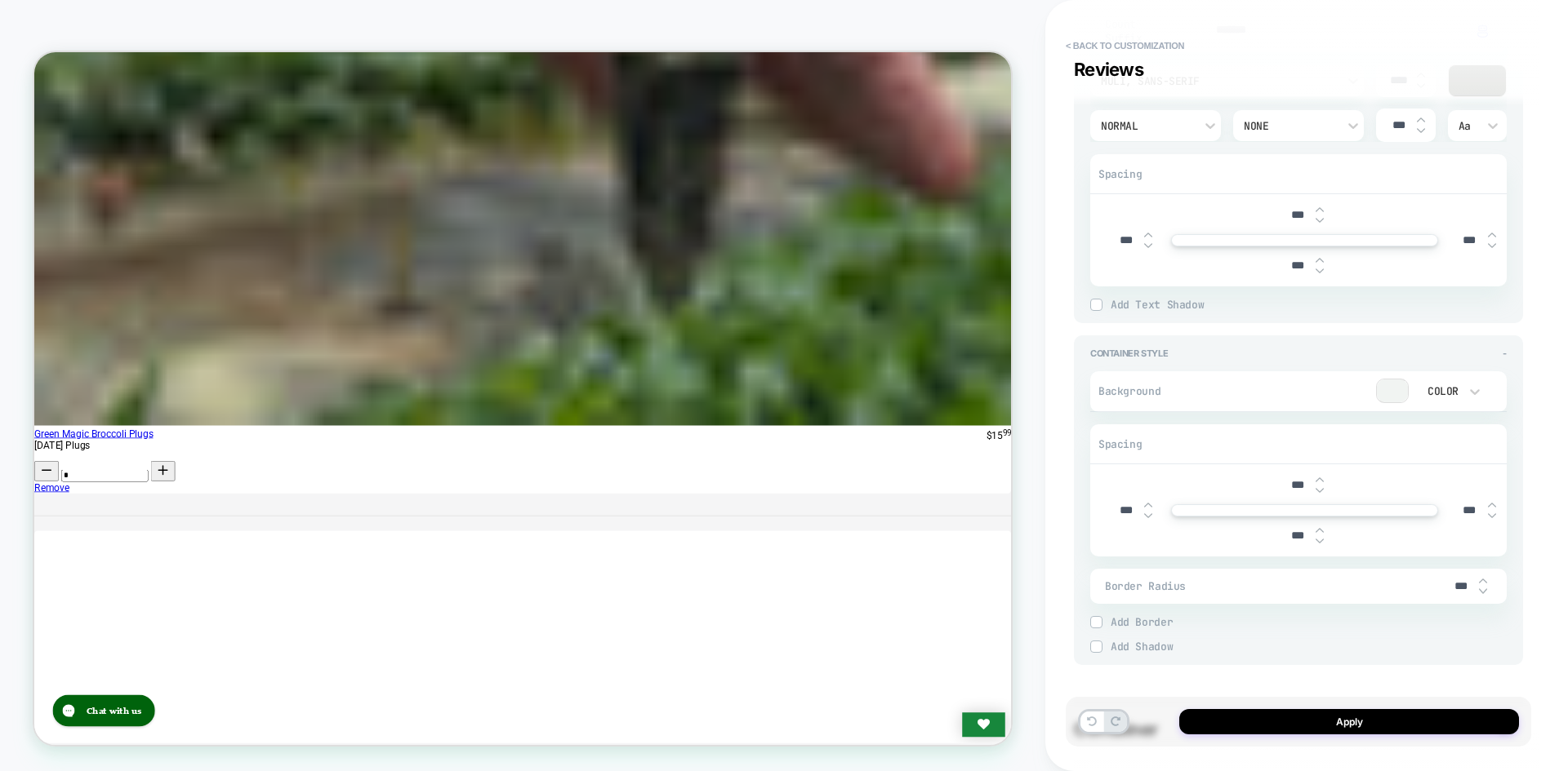
click at [1395, 380] on div at bounding box center [1392, 391] width 31 height 23
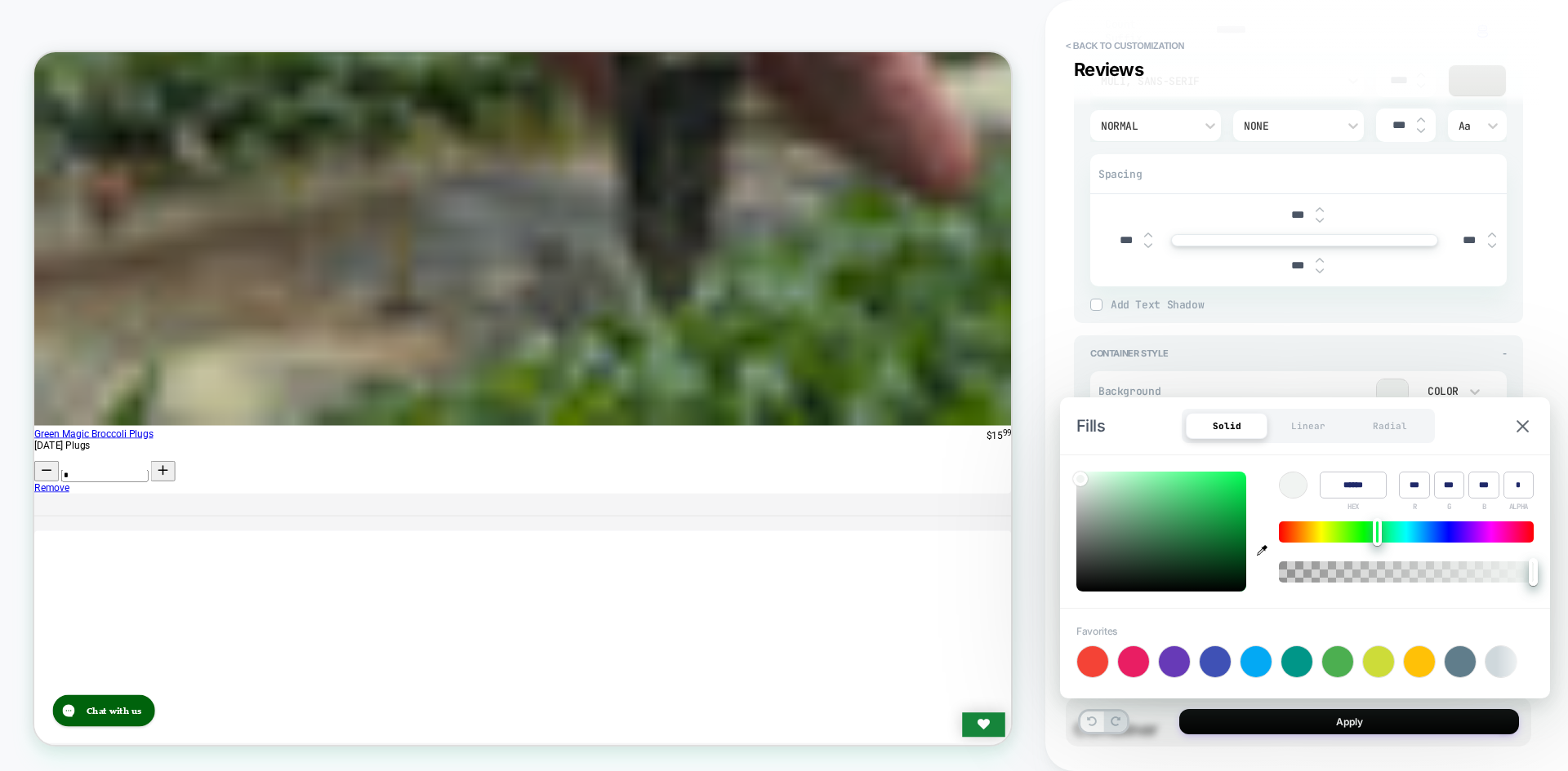
click at [1343, 488] on input "******" at bounding box center [1352, 484] width 67 height 27
click at [1483, 437] on div "Fills Solid Linear Radial" at bounding box center [1304, 426] width 490 height 57
click at [1379, 731] on button "Apply" at bounding box center [1349, 722] width 340 height 26
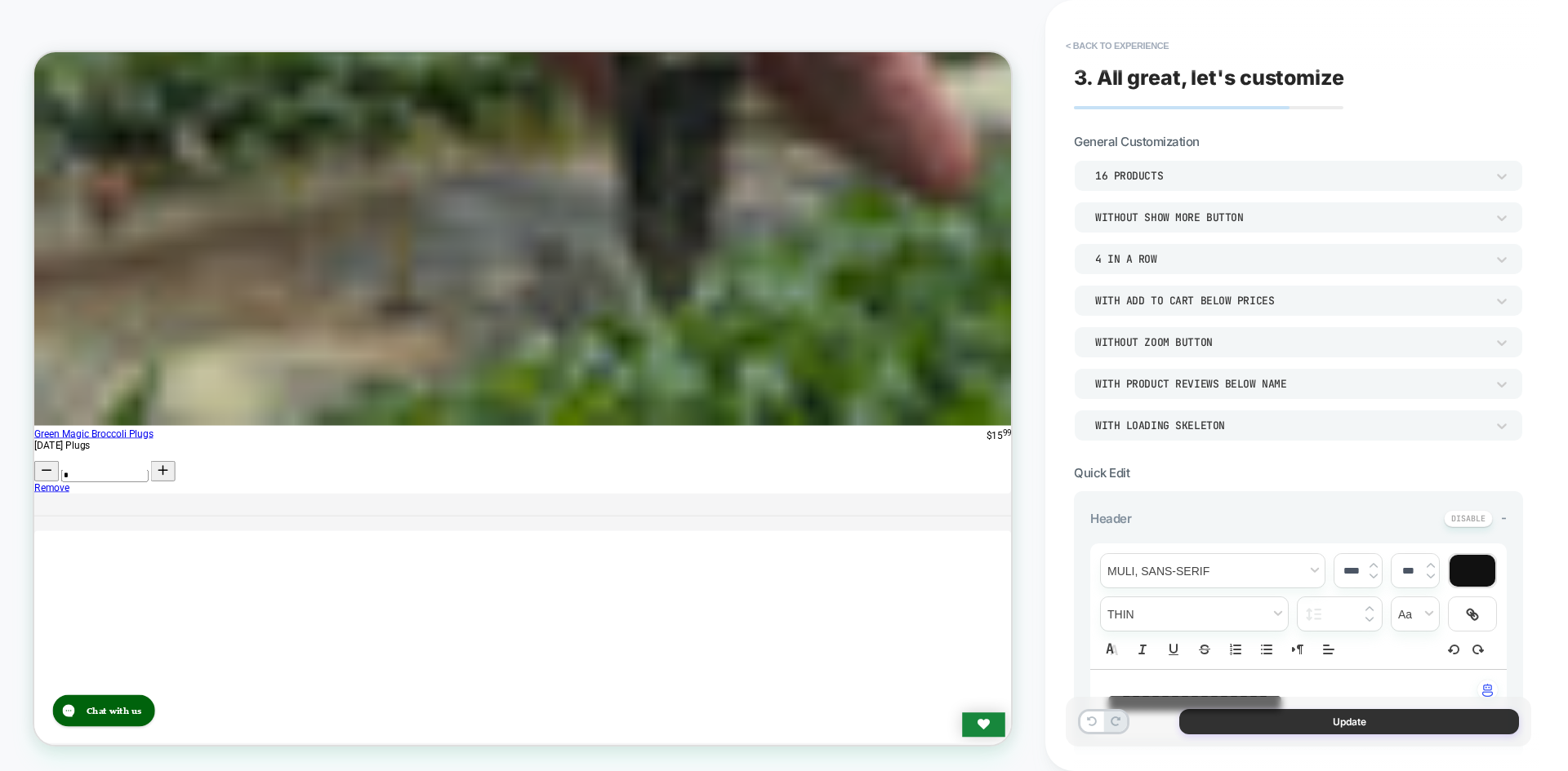
click at [1296, 731] on button "Update" at bounding box center [1349, 722] width 340 height 26
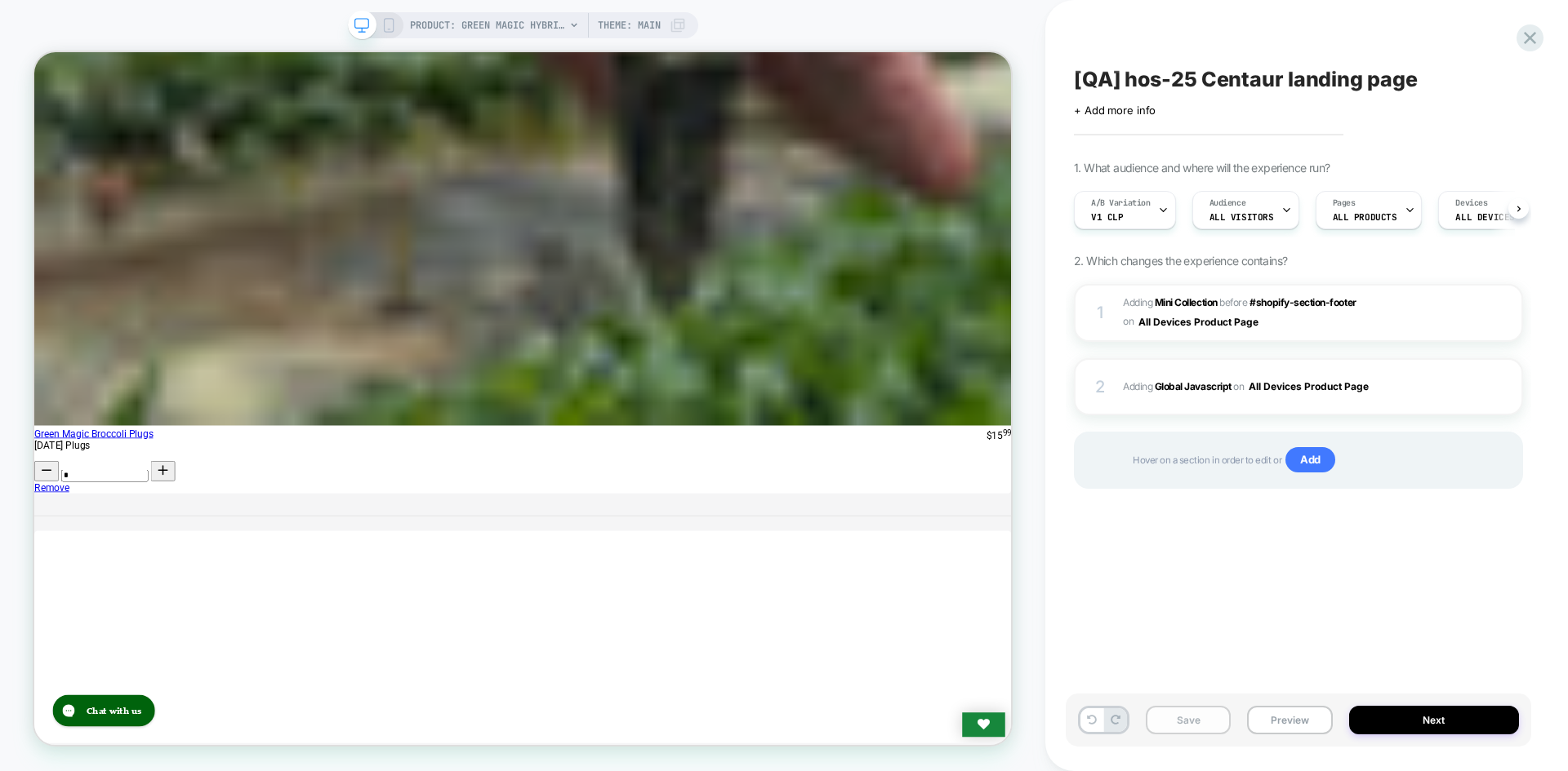
click at [1210, 732] on button "Save" at bounding box center [1187, 720] width 85 height 28
click at [1210, 721] on button "Save" at bounding box center [1187, 720] width 85 height 28
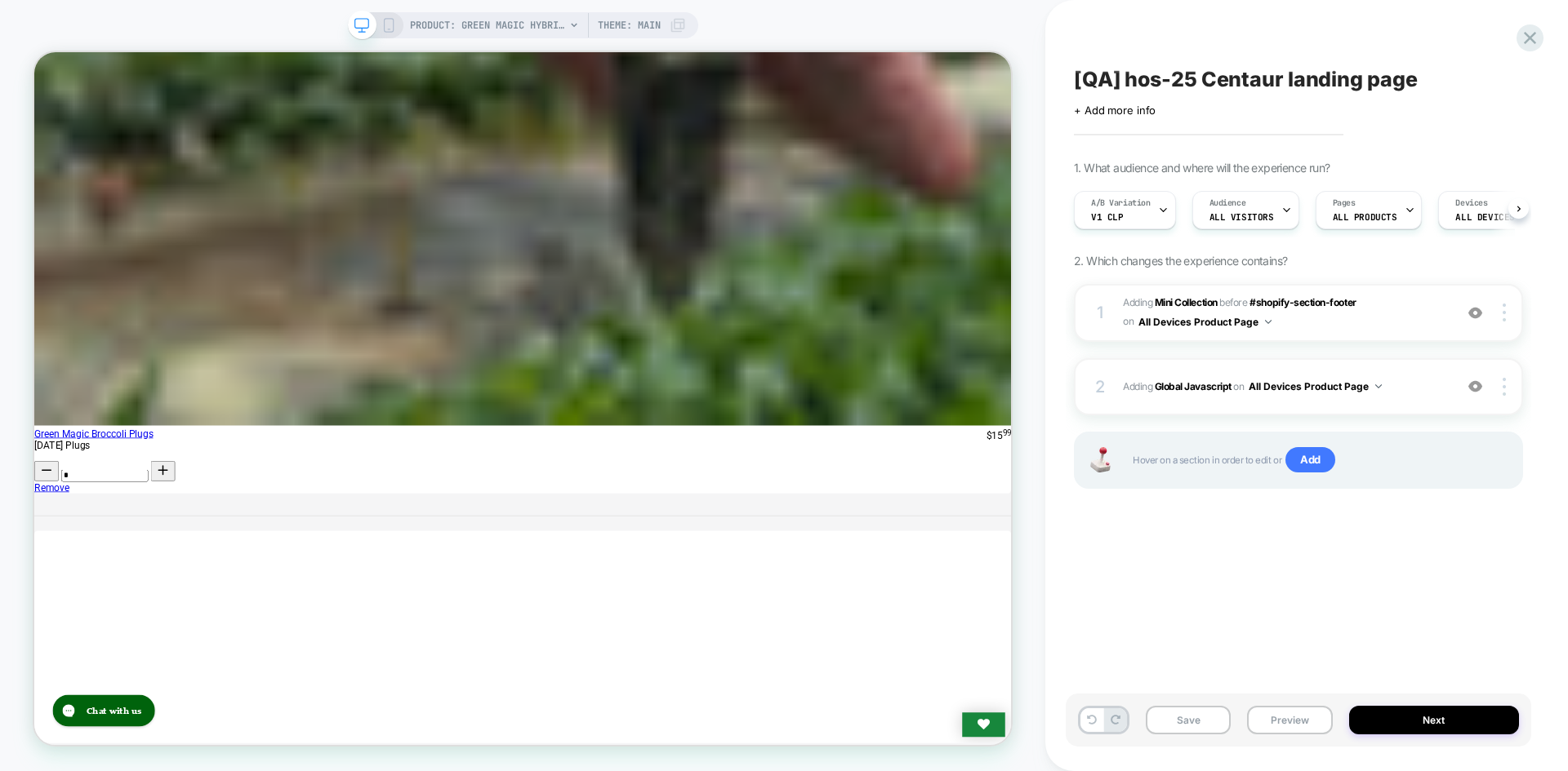
scroll to position [0, 1]
click at [1299, 721] on button "Preview" at bounding box center [1289, 720] width 85 height 28
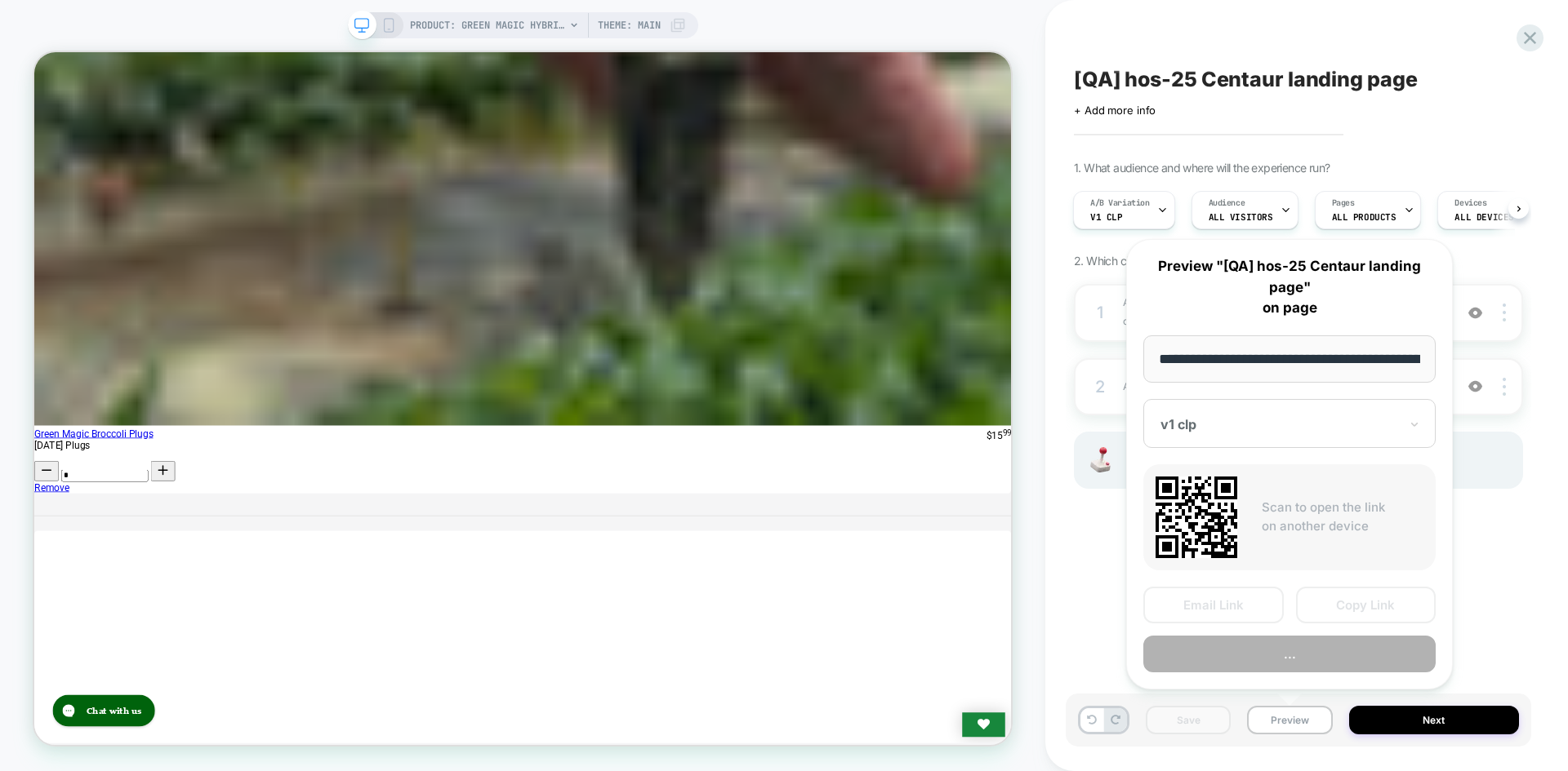
scroll to position [0, 216]
click at [1353, 596] on button "Copy Link" at bounding box center [1366, 607] width 141 height 37
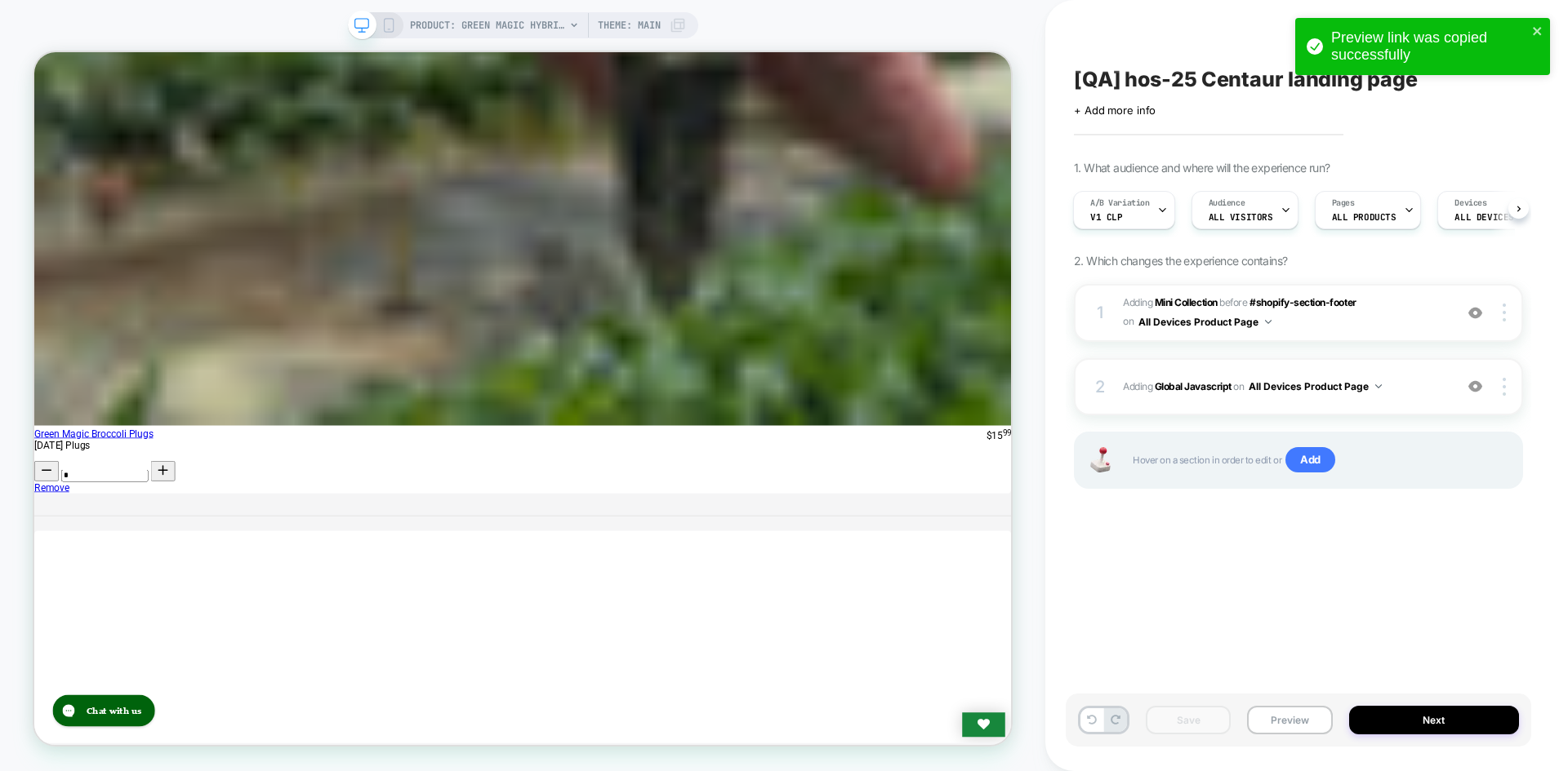
drag, startPoint x: 1506, startPoint y: 0, endPoint x: 1181, endPoint y: 654, distance: 730.3
click at [1181, 654] on div "[QA] hos-25 Centaur landing page Click to edit experience details + Add more in…" at bounding box center [1298, 386] width 465 height 739
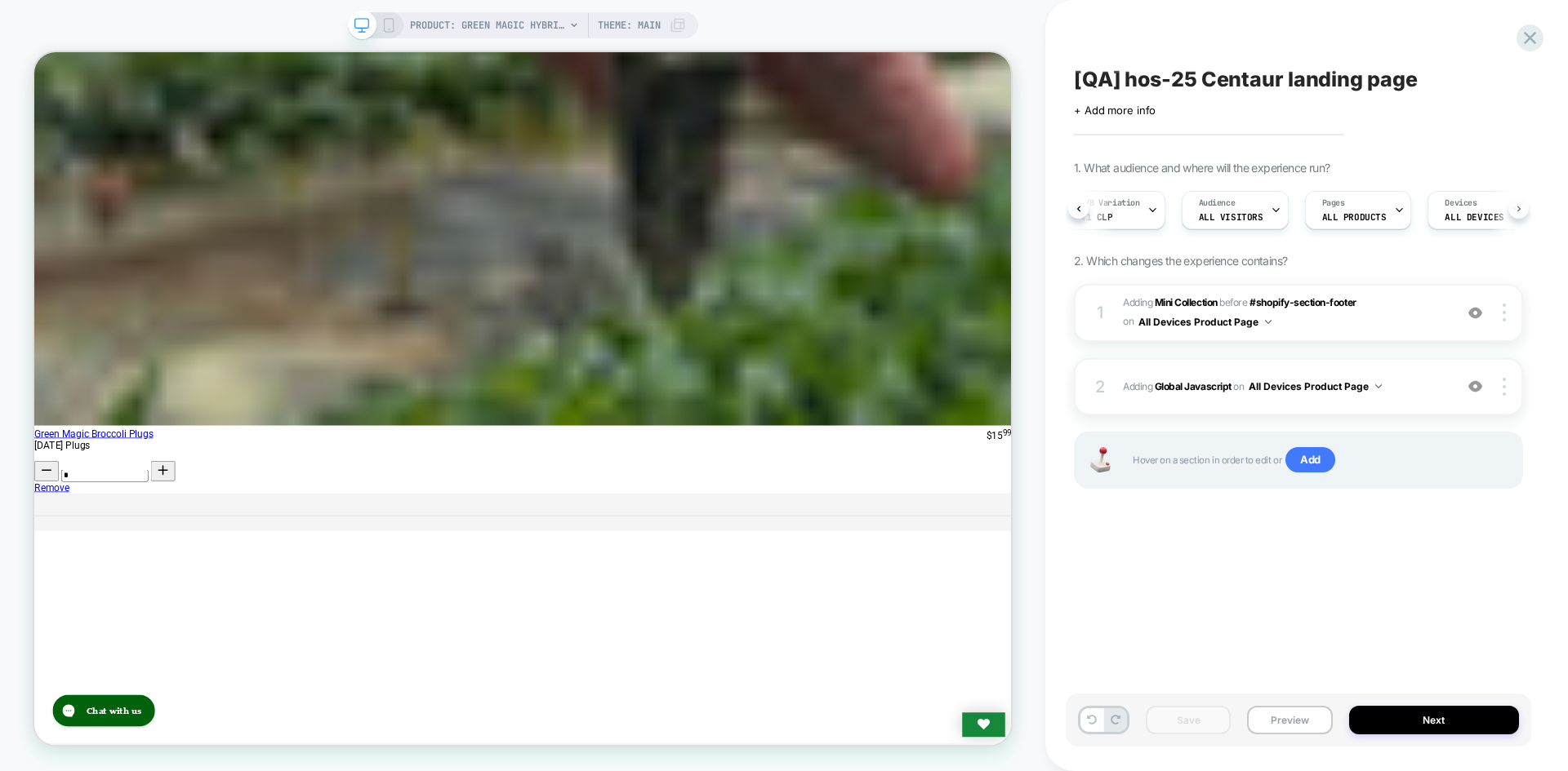
click at [1518, 214] on button at bounding box center [1518, 209] width 20 height 20
click at [1512, 213] on button at bounding box center [1518, 209] width 20 height 20
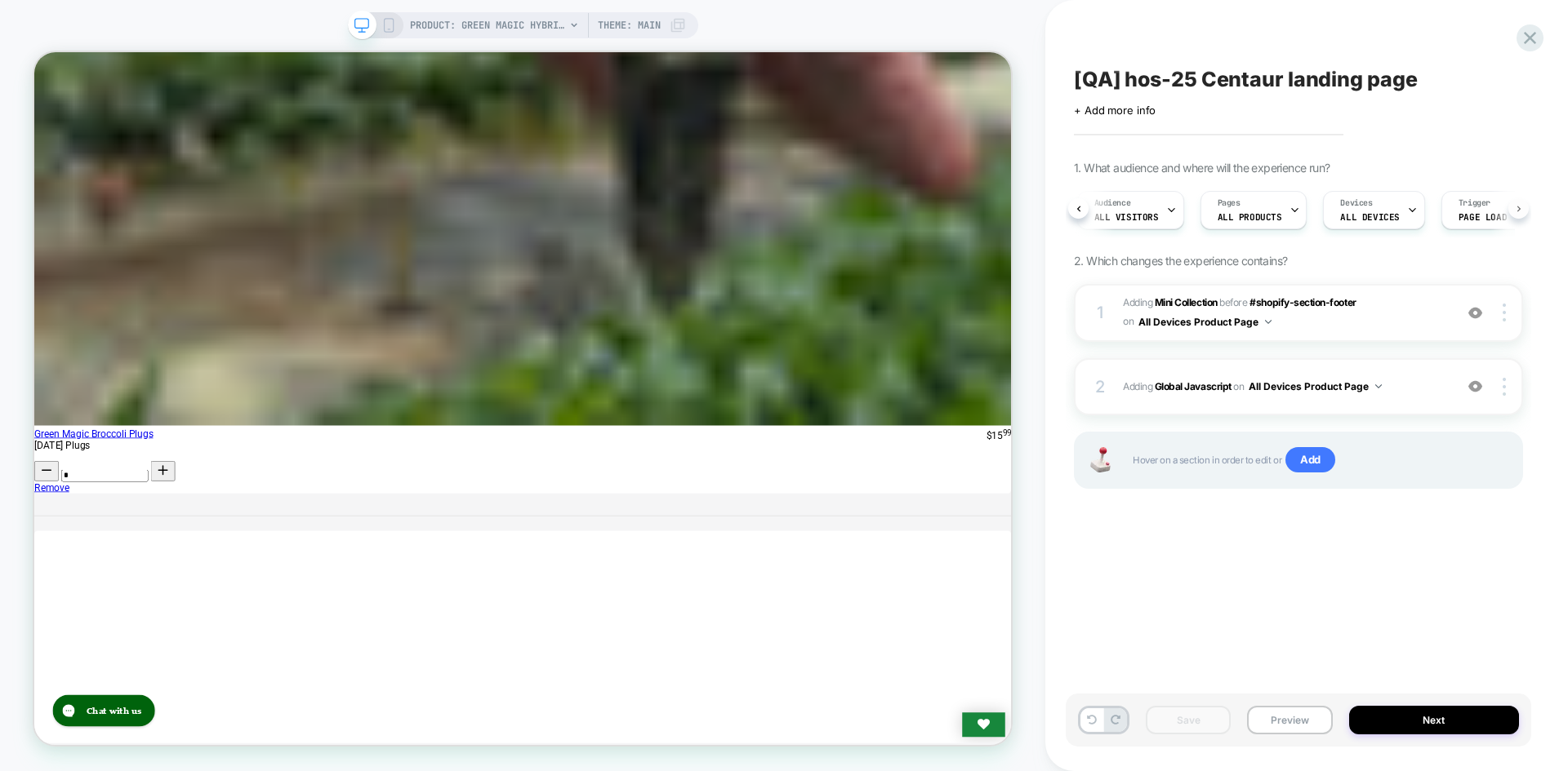
click at [1512, 213] on button at bounding box center [1518, 209] width 20 height 20
click at [1291, 720] on button "Preview" at bounding box center [1289, 720] width 85 height 28
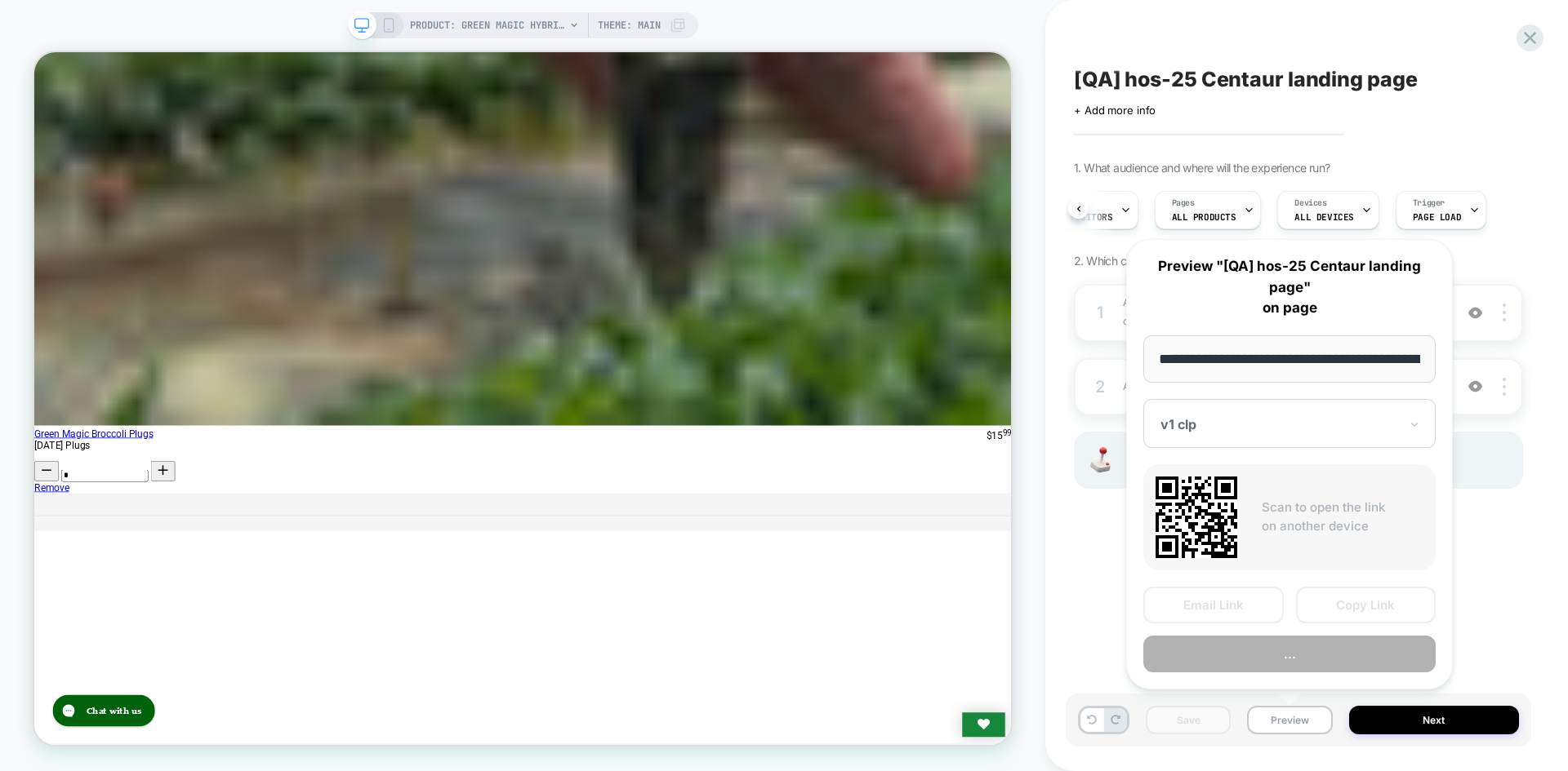
scroll to position [0, 216]
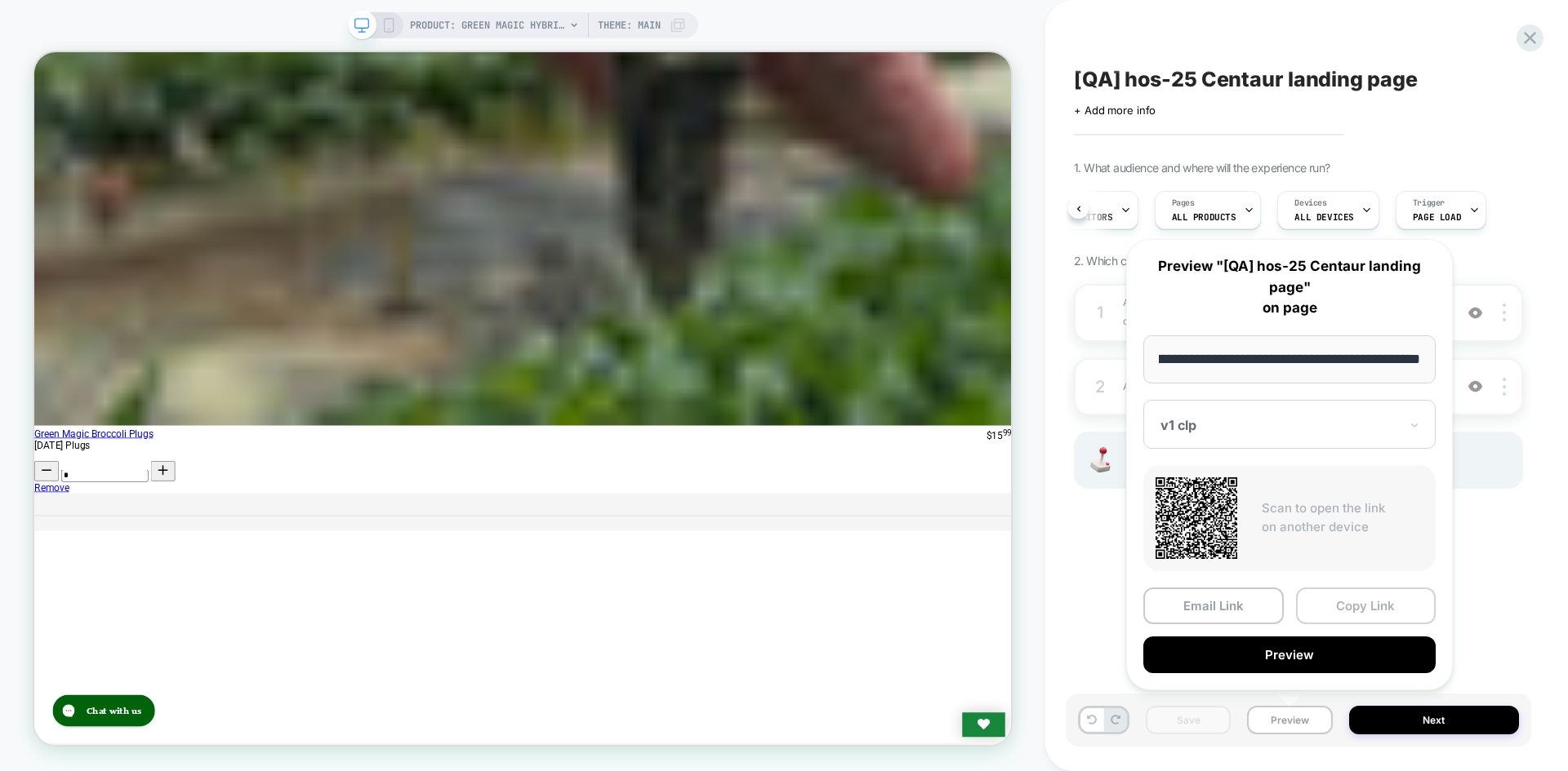
click at [1341, 593] on button "Copy Link" at bounding box center [1366, 607] width 141 height 37
